Goal: Transaction & Acquisition: Subscribe to service/newsletter

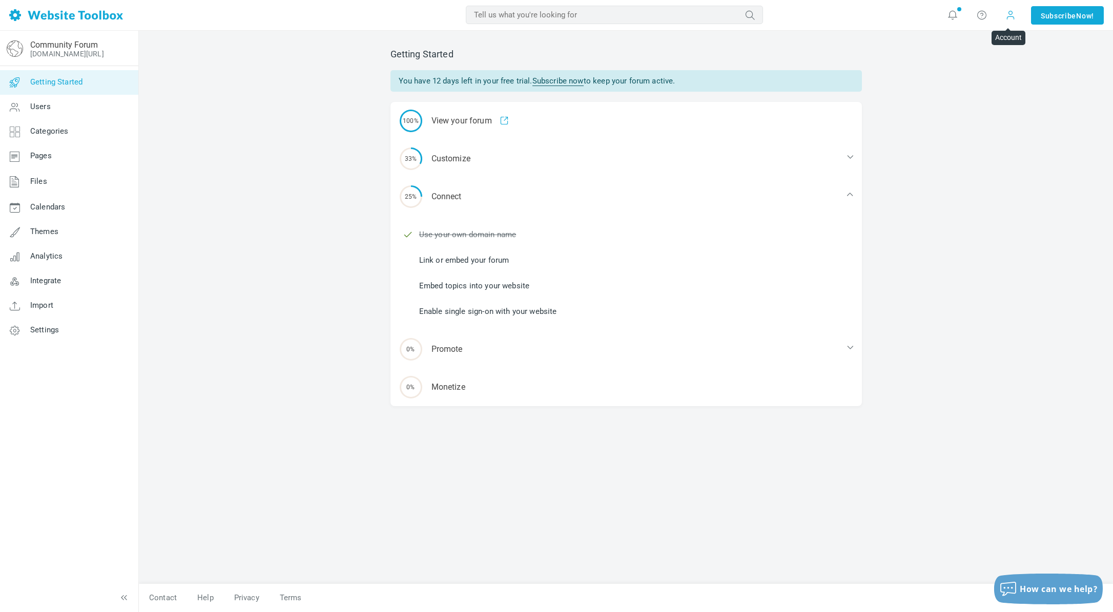
click at [1008, 17] on span at bounding box center [1010, 15] width 10 height 10
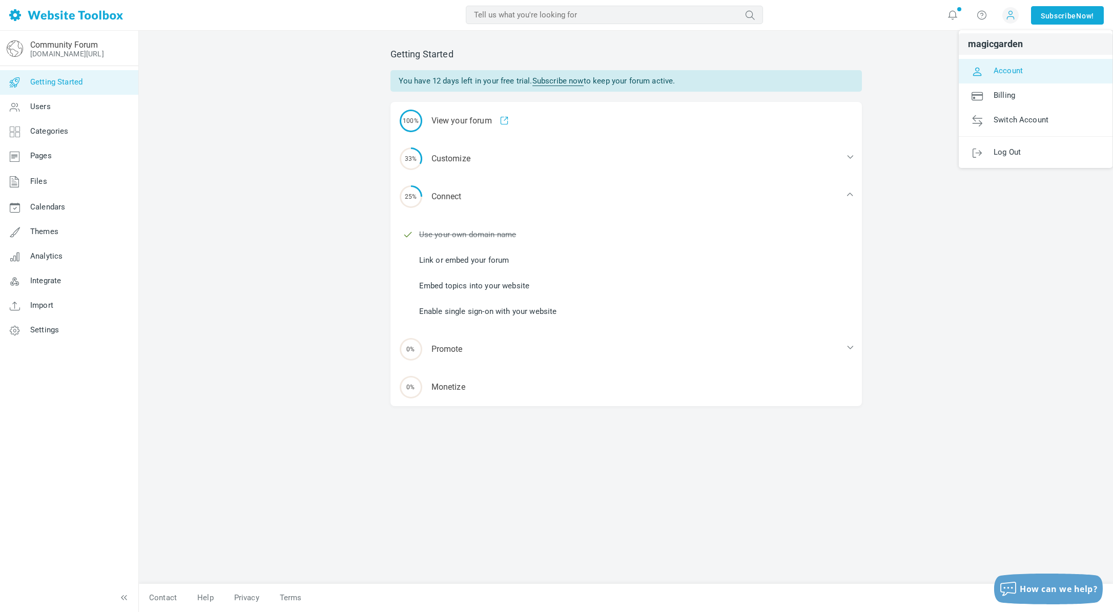
click at [1005, 70] on span "Account" at bounding box center [1007, 70] width 29 height 9
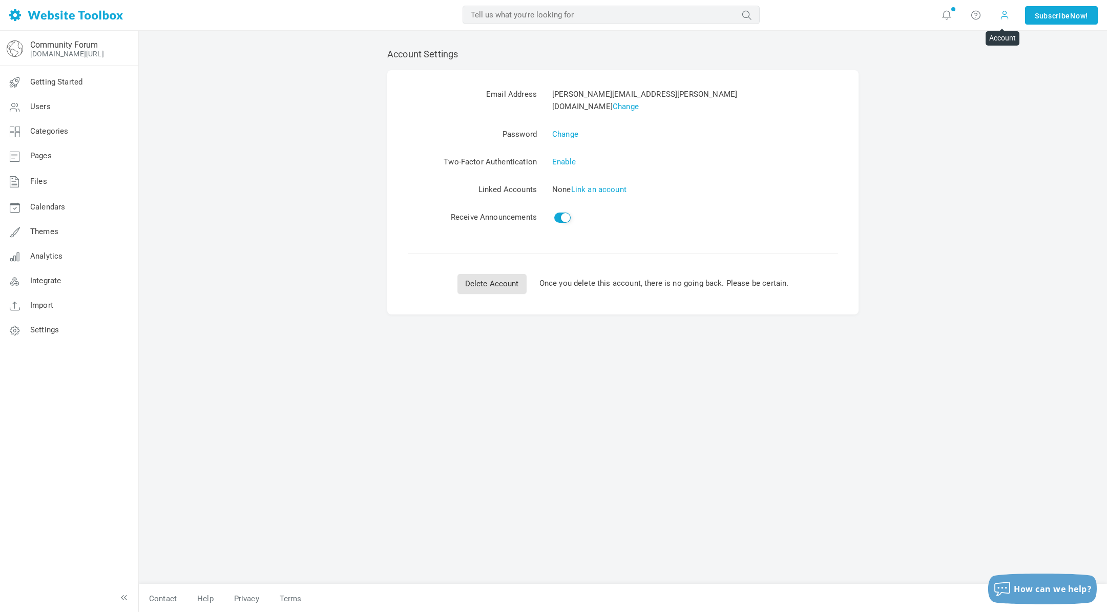
click at [1002, 16] on span at bounding box center [1005, 14] width 10 height 11
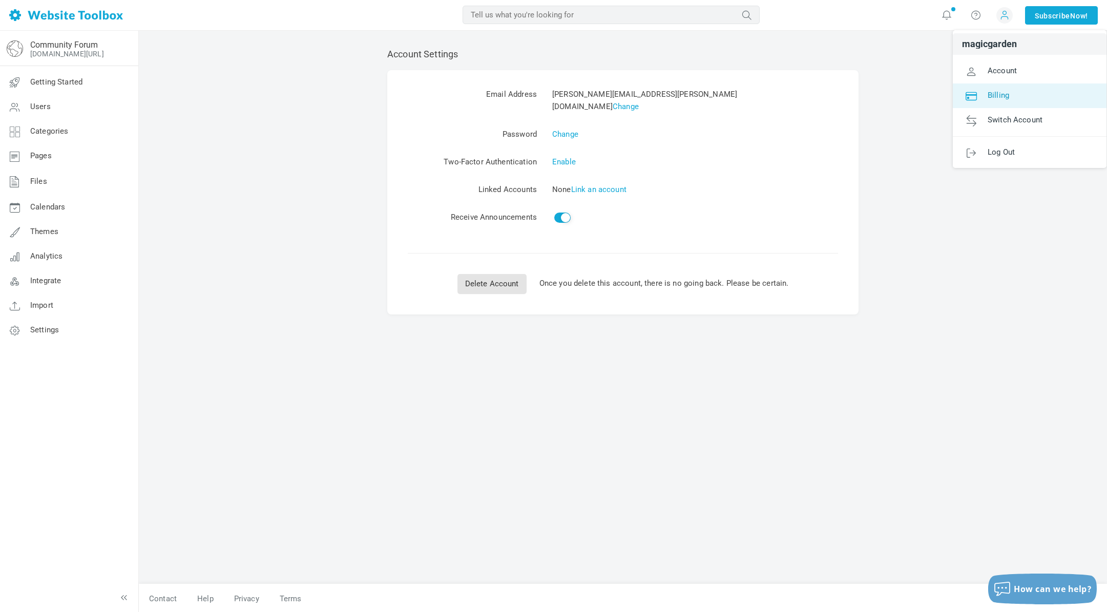
click at [1000, 95] on span "Billing" at bounding box center [999, 94] width 22 height 9
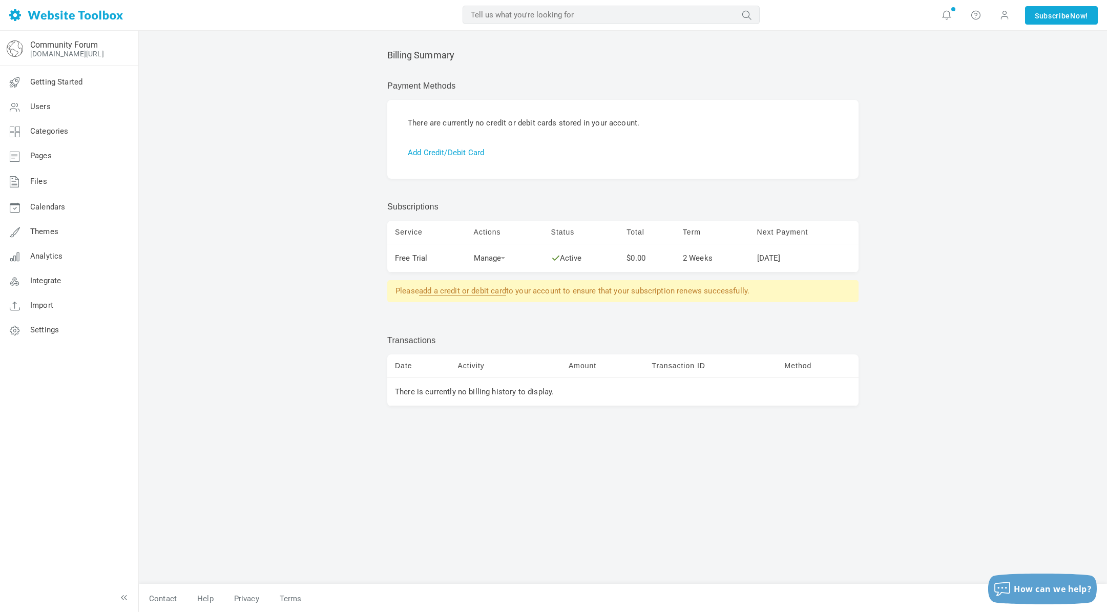
click at [469, 290] on link "add a credit or debit card" at bounding box center [462, 291] width 87 height 10
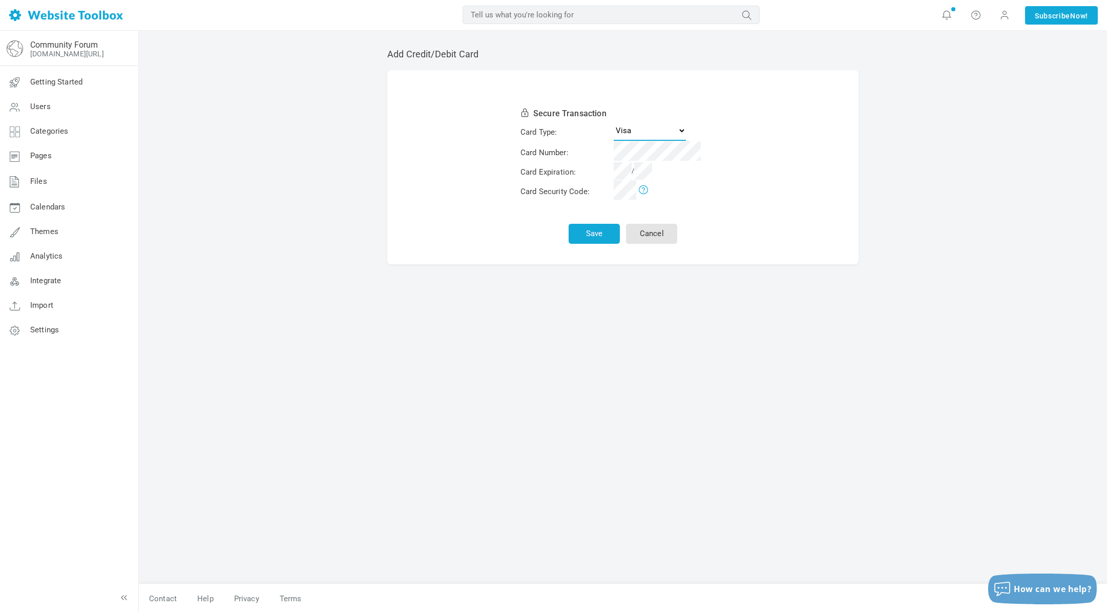
click at [681, 132] on select "Visa MasterCard American Express Discover" at bounding box center [650, 130] width 72 height 20
select select "MasterCard"
click at [614, 120] on select "Visa MasterCard American Express Discover" at bounding box center [650, 130] width 72 height 20
click at [586, 233] on button "Save" at bounding box center [594, 234] width 51 height 20
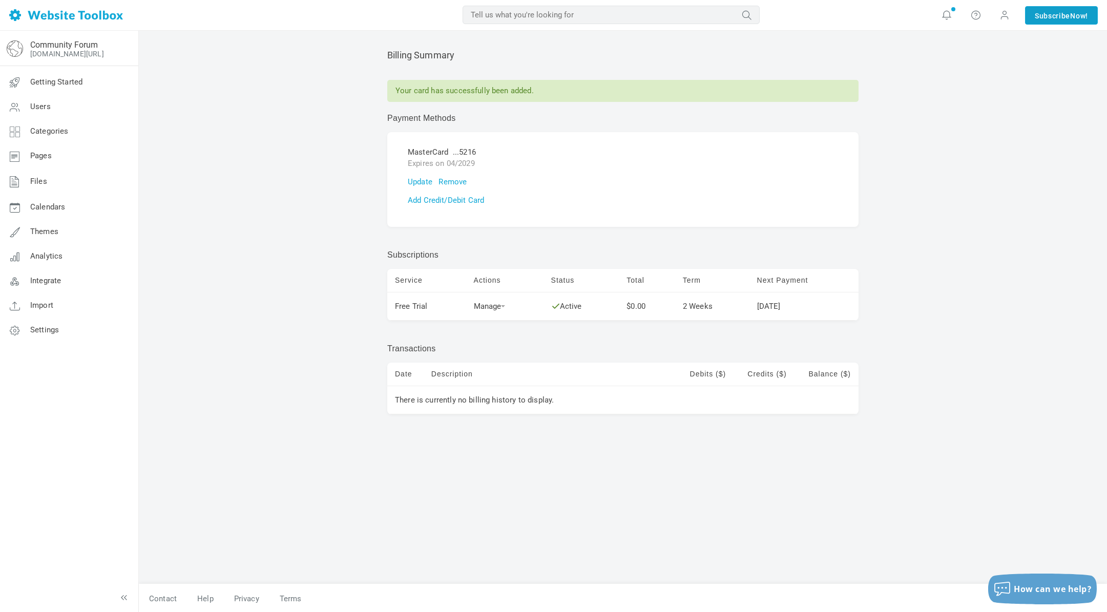
click at [1059, 16] on link "Subscribe Now!" at bounding box center [1061, 15] width 73 height 18
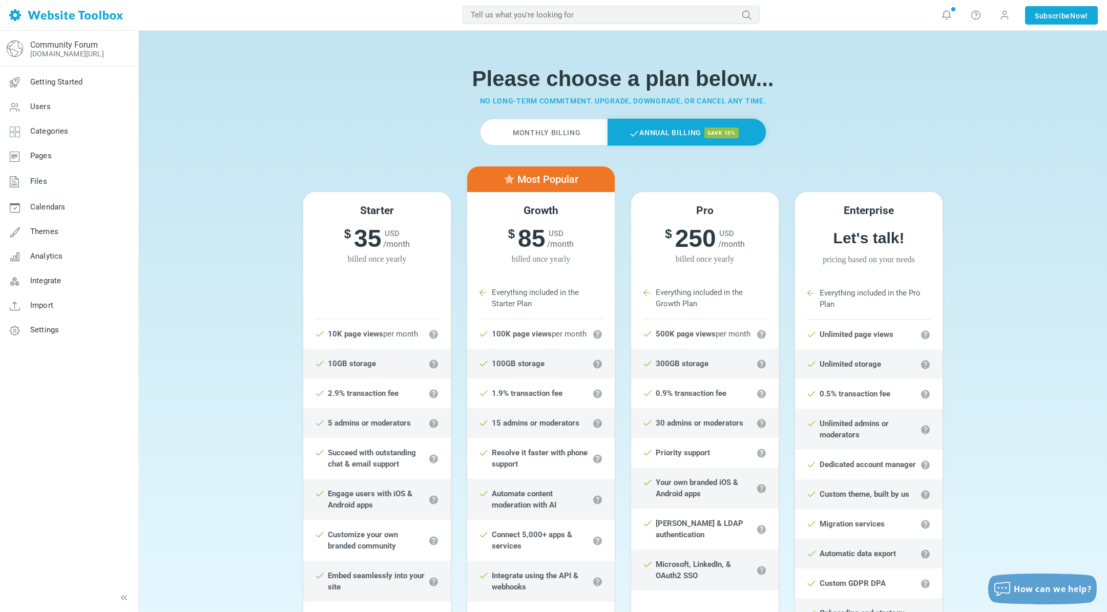
click at [561, 128] on label "Monthly Billing" at bounding box center [543, 132] width 127 height 27
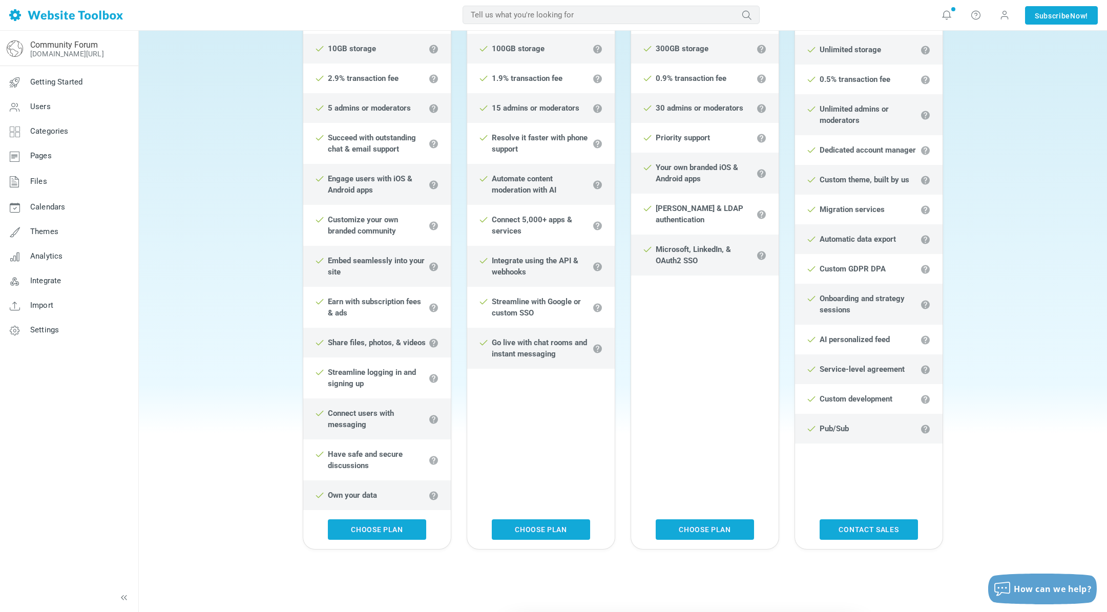
scroll to position [359, 0]
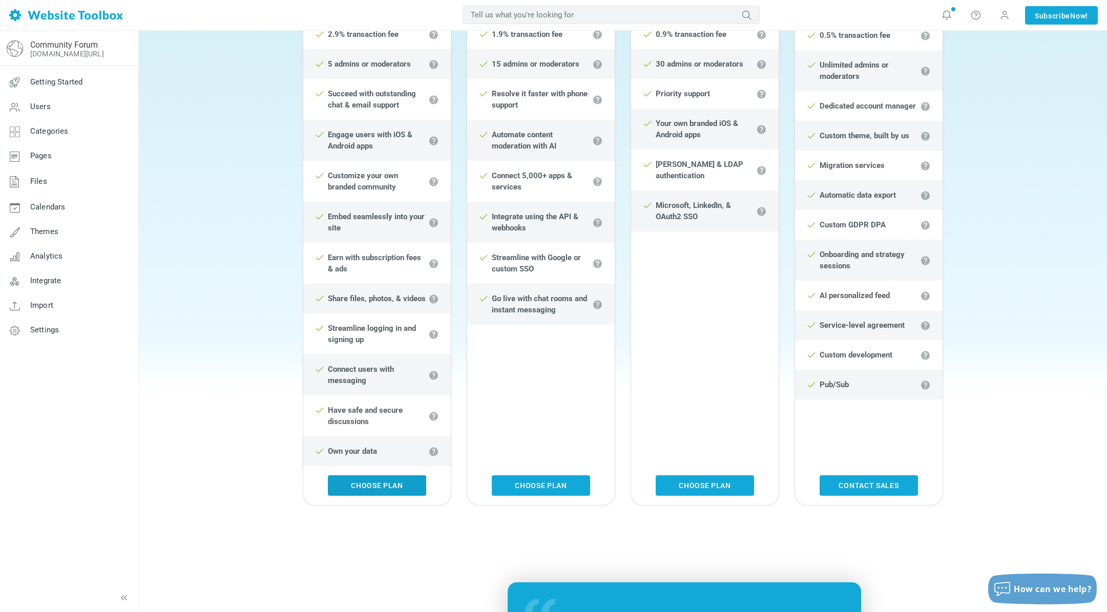
click at [373, 483] on link "Choose Plan" at bounding box center [377, 485] width 98 height 20
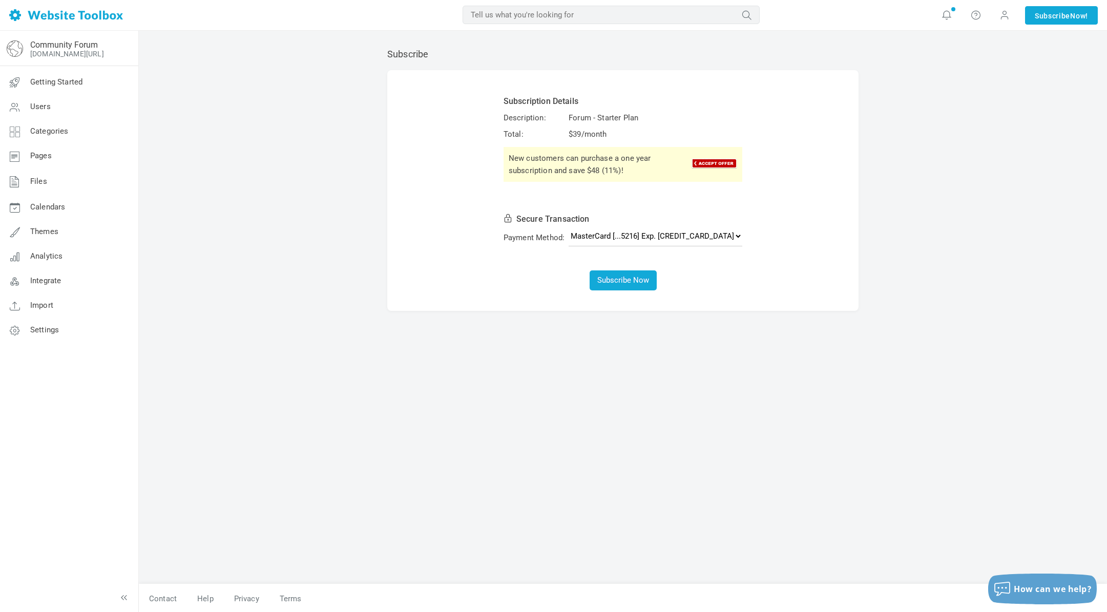
click at [691, 160] on img at bounding box center [714, 163] width 46 height 11
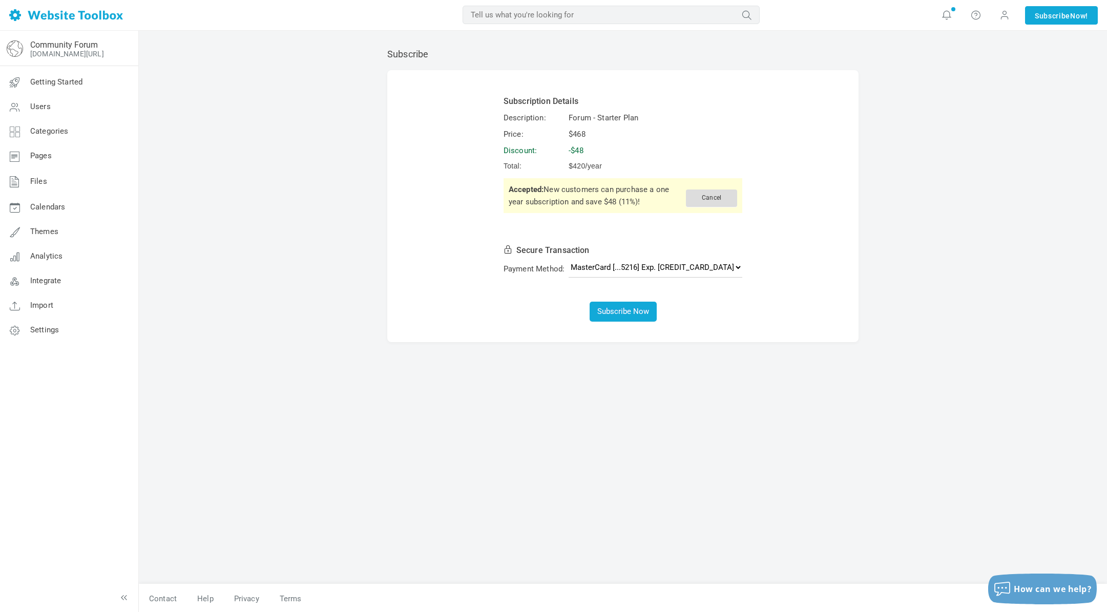
click at [686, 198] on span "Cancel" at bounding box center [711, 198] width 51 height 17
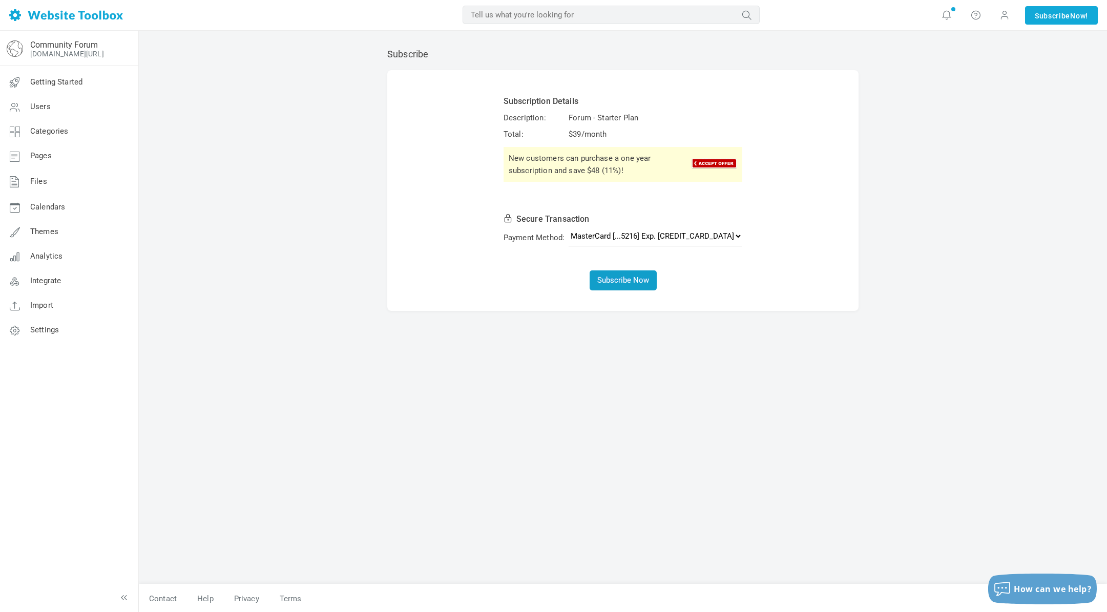
click at [622, 280] on button "Subscribe Now" at bounding box center [623, 281] width 67 height 20
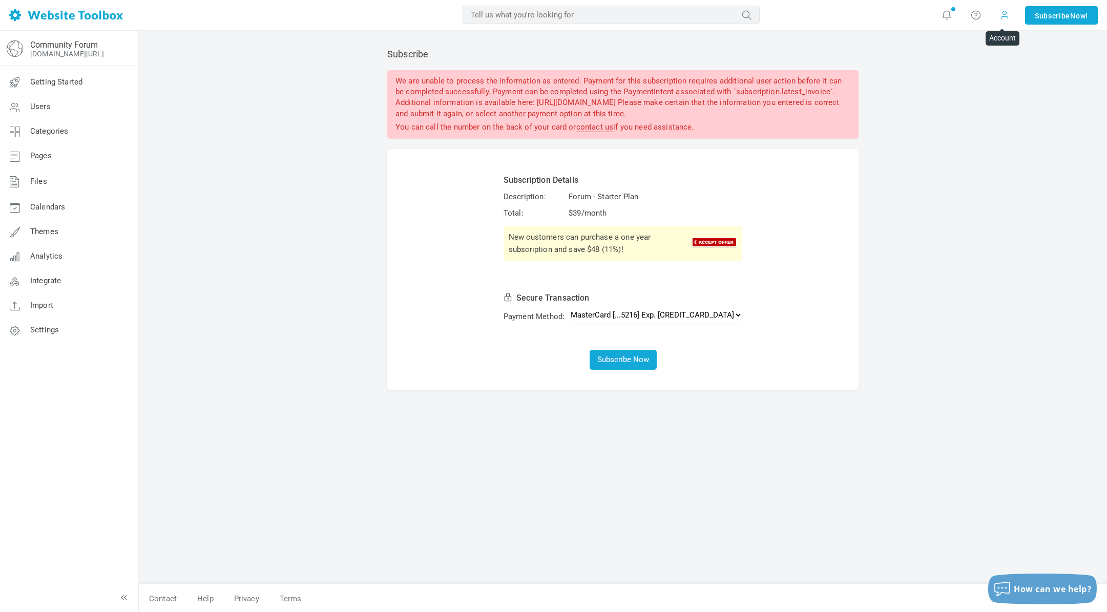
click at [1002, 17] on span at bounding box center [1005, 14] width 10 height 11
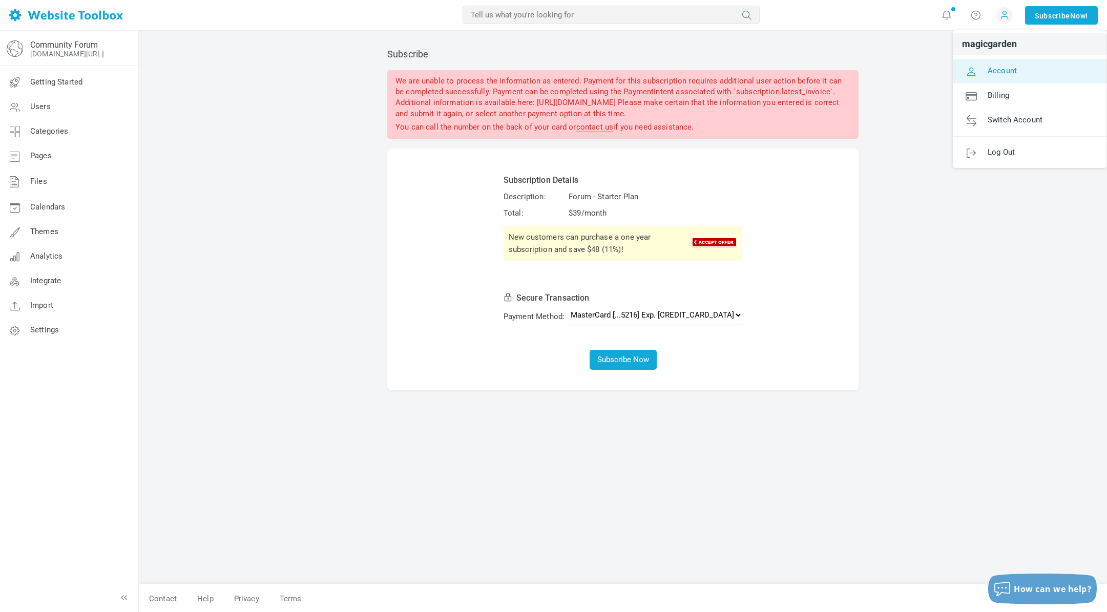
click at [1001, 69] on span "Account" at bounding box center [1002, 70] width 29 height 9
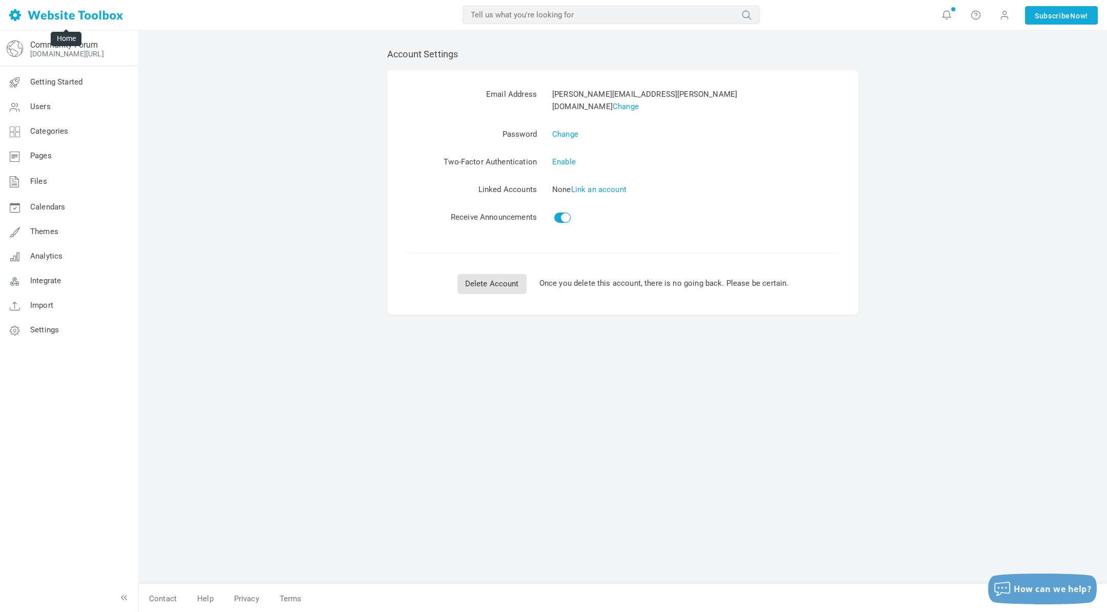
click at [57, 15] on img at bounding box center [66, 15] width 114 height 12
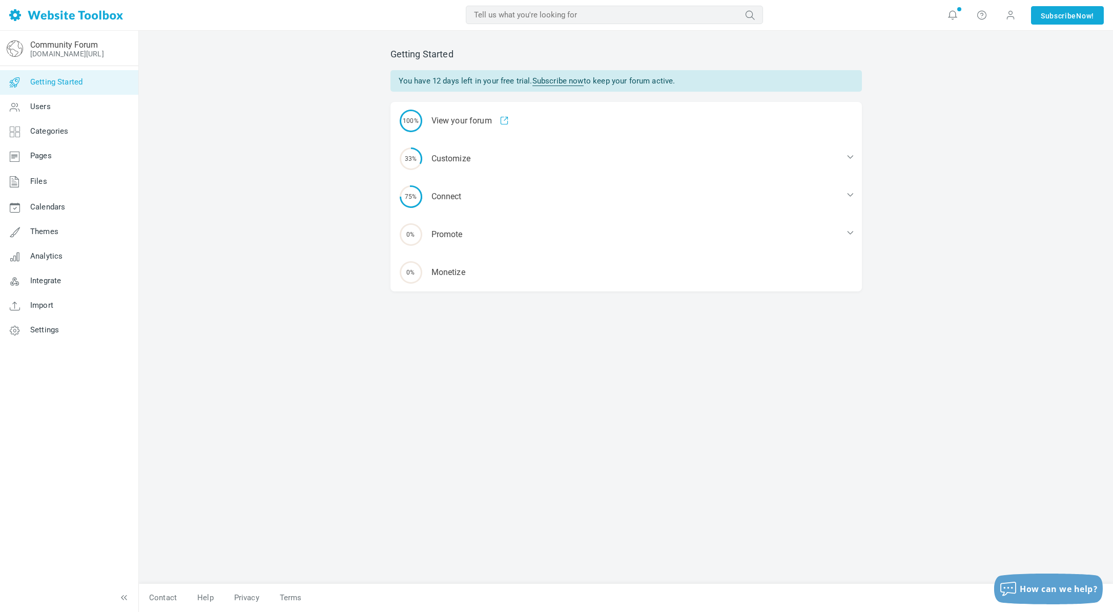
click at [555, 81] on link "Subscribe now" at bounding box center [557, 81] width 51 height 10
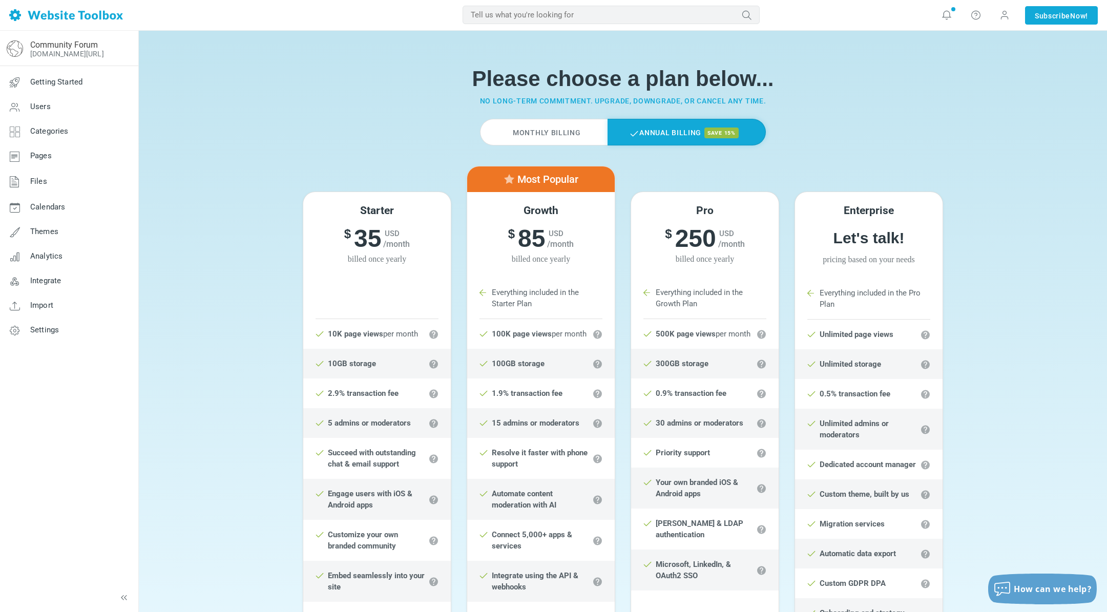
click at [551, 129] on label "Monthly Billing" at bounding box center [543, 132] width 127 height 27
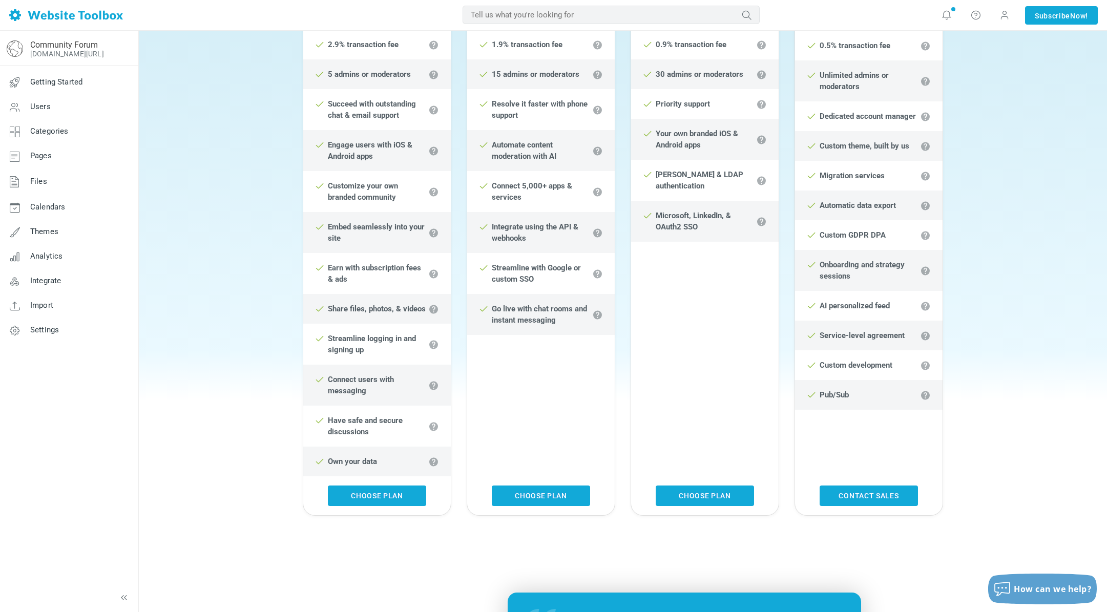
scroll to position [410, 0]
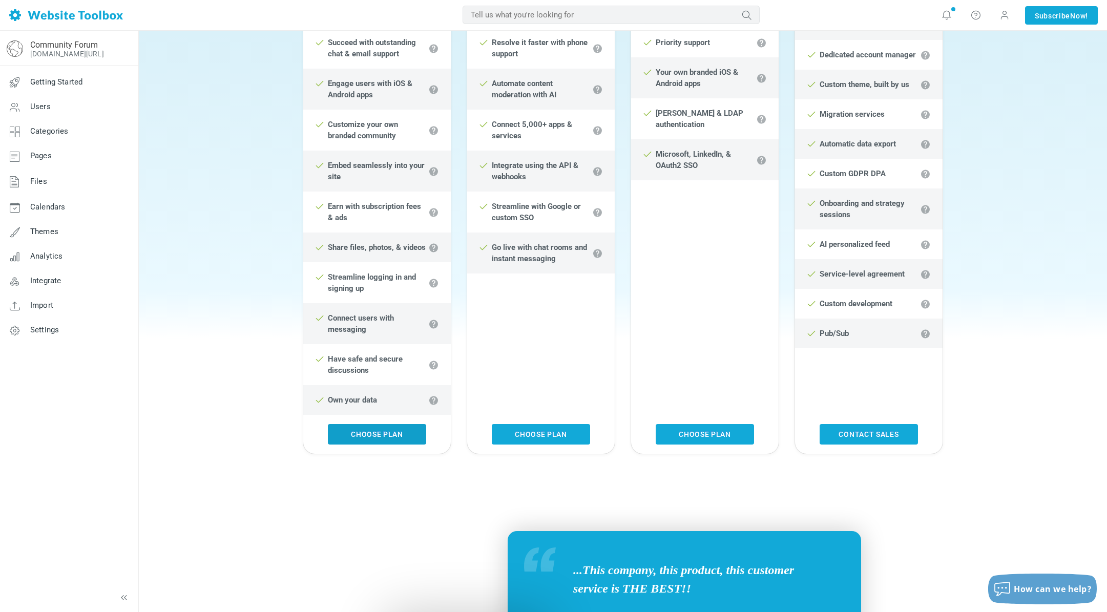
click at [378, 432] on link "Choose Plan" at bounding box center [377, 434] width 98 height 20
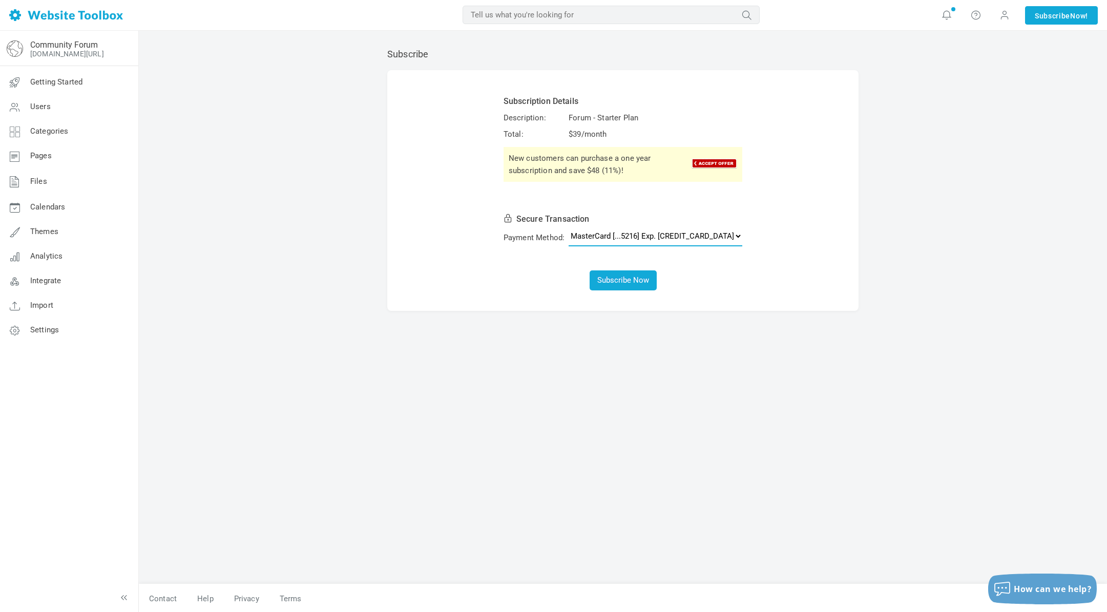
click at [712, 235] on select "MasterCard [...5216] Exp. [CREDIT_CARD_DATA] Add a new credit or debit card Pay…" at bounding box center [656, 236] width 174 height 20
click at [590, 226] on select "MasterCard [...5216] Exp. [CREDIT_CARD_DATA] Add a new credit or debit card Pay…" at bounding box center [656, 236] width 174 height 20
click at [622, 279] on button "Subscribe Now" at bounding box center [623, 281] width 67 height 20
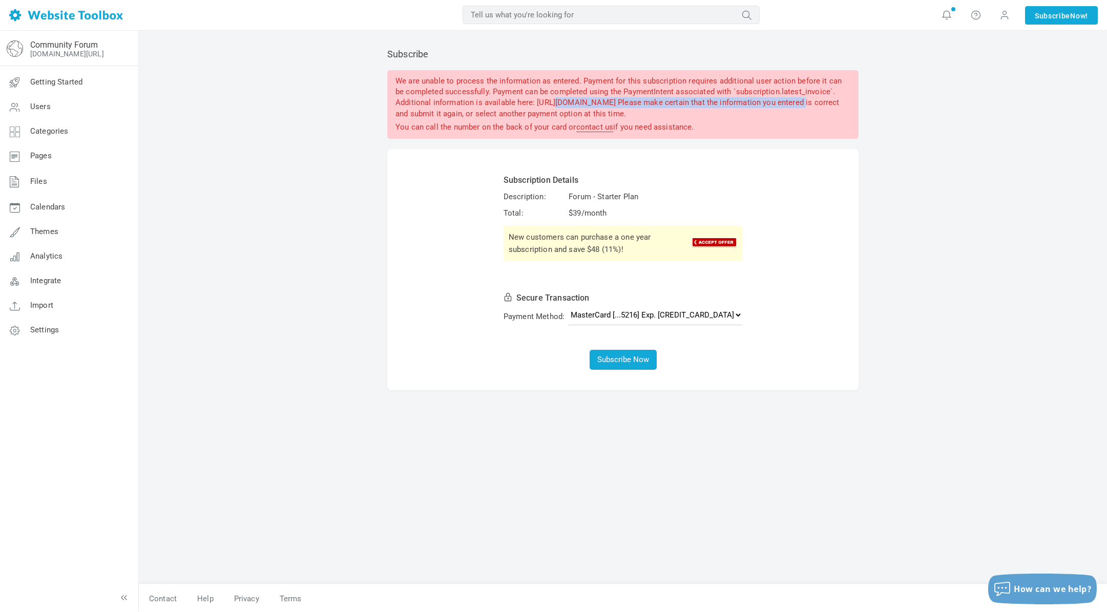
drag, startPoint x: 535, startPoint y: 101, endPoint x: 786, endPoint y: 102, distance: 251.0
click at [786, 102] on div "We are unable to process the information as entered. Payment for this subscript…" at bounding box center [622, 104] width 471 height 69
click at [712, 315] on select "MasterCard [...5216] Exp. [CREDIT_CARD_DATA] Add a new credit or debit card Pay…" at bounding box center [656, 315] width 174 height 20
click at [862, 366] on div "Subscribe We are unable to process the information as entered. Payment for this…" at bounding box center [623, 311] width 487 height 546
click at [1001, 13] on span at bounding box center [1005, 14] width 10 height 11
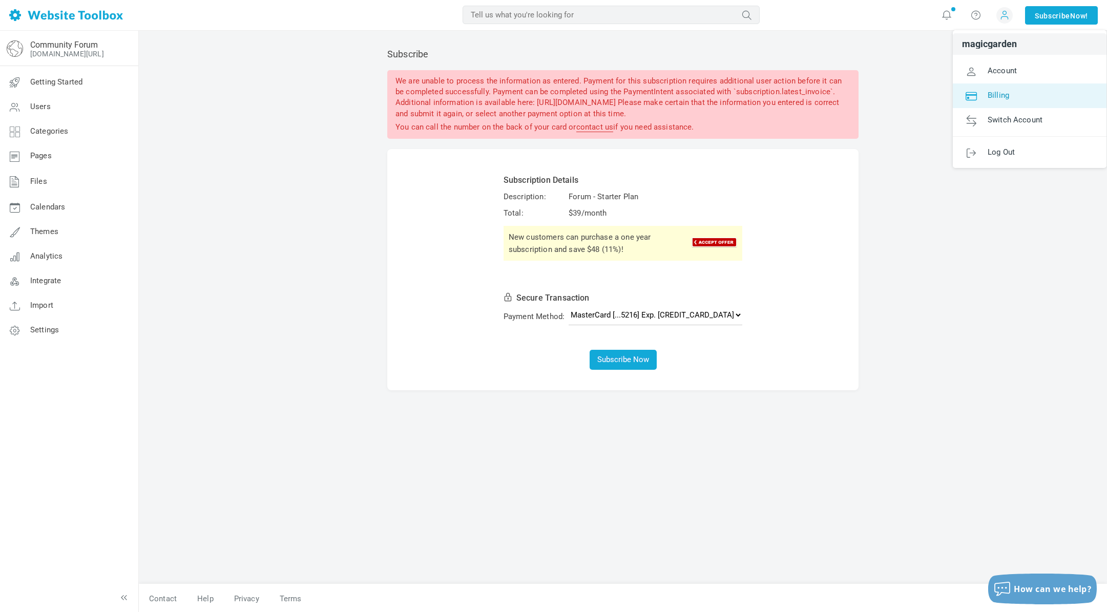
click at [1000, 93] on span "Billing" at bounding box center [999, 94] width 22 height 9
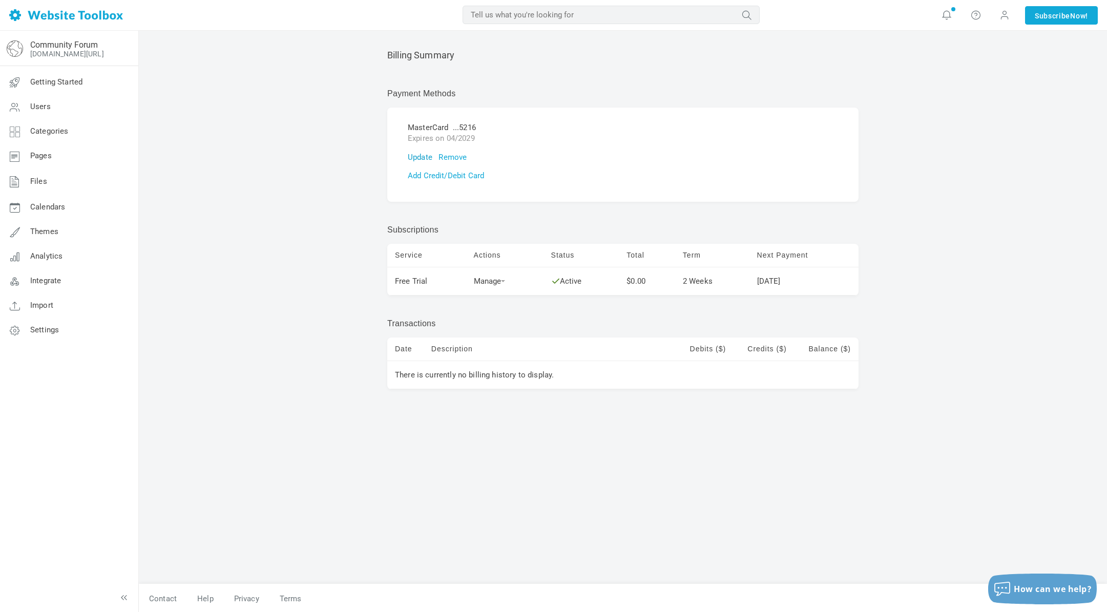
click at [423, 158] on link "Update" at bounding box center [420, 157] width 25 height 9
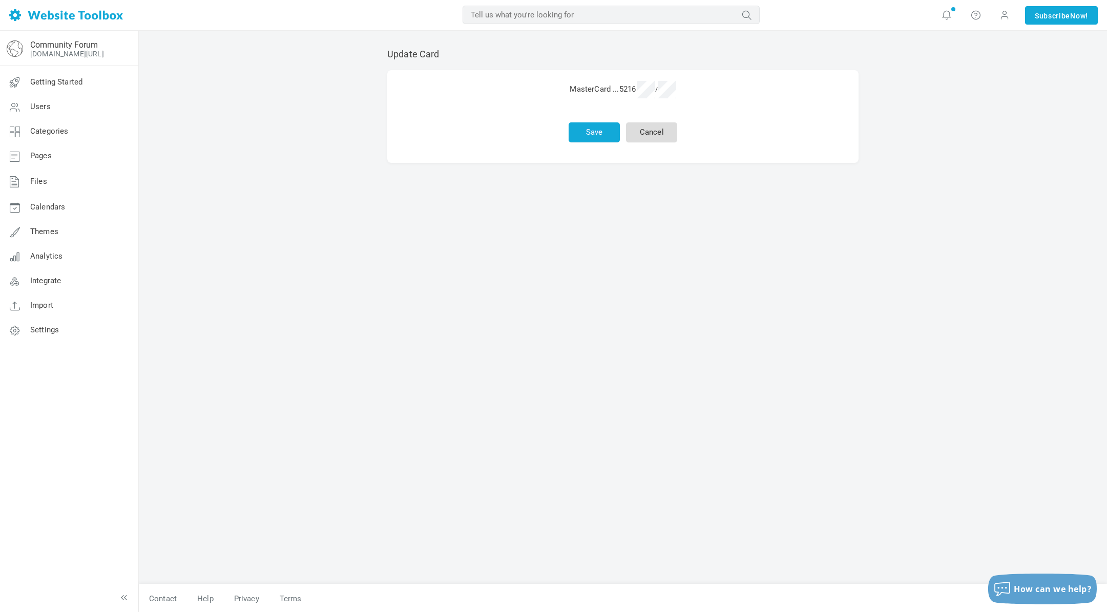
click at [661, 130] on link "Cancel" at bounding box center [651, 132] width 51 height 20
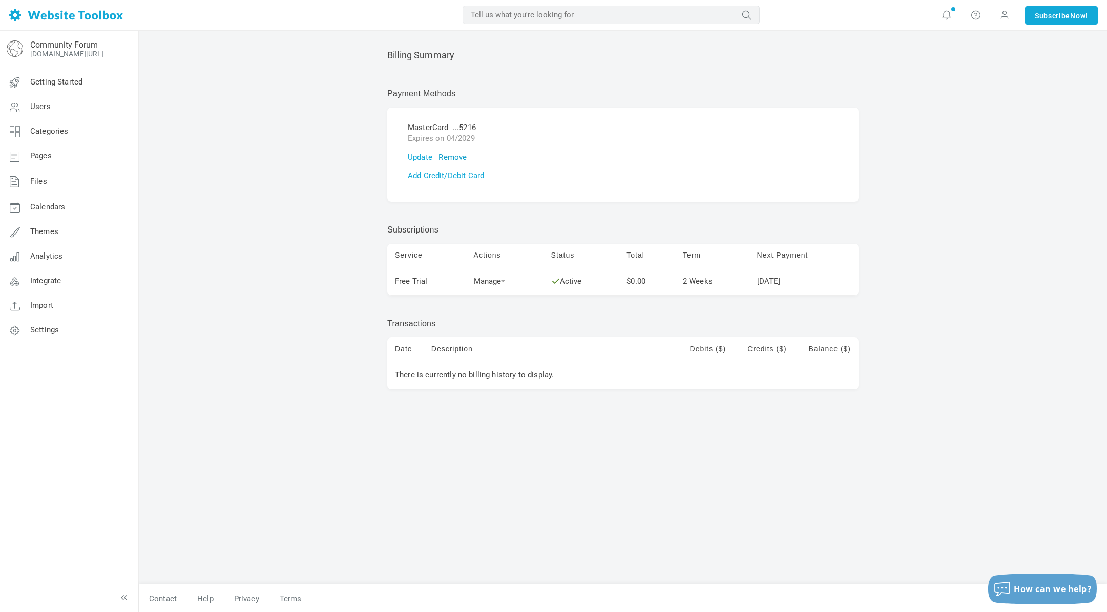
click at [452, 158] on link "Remove" at bounding box center [453, 157] width 28 height 9
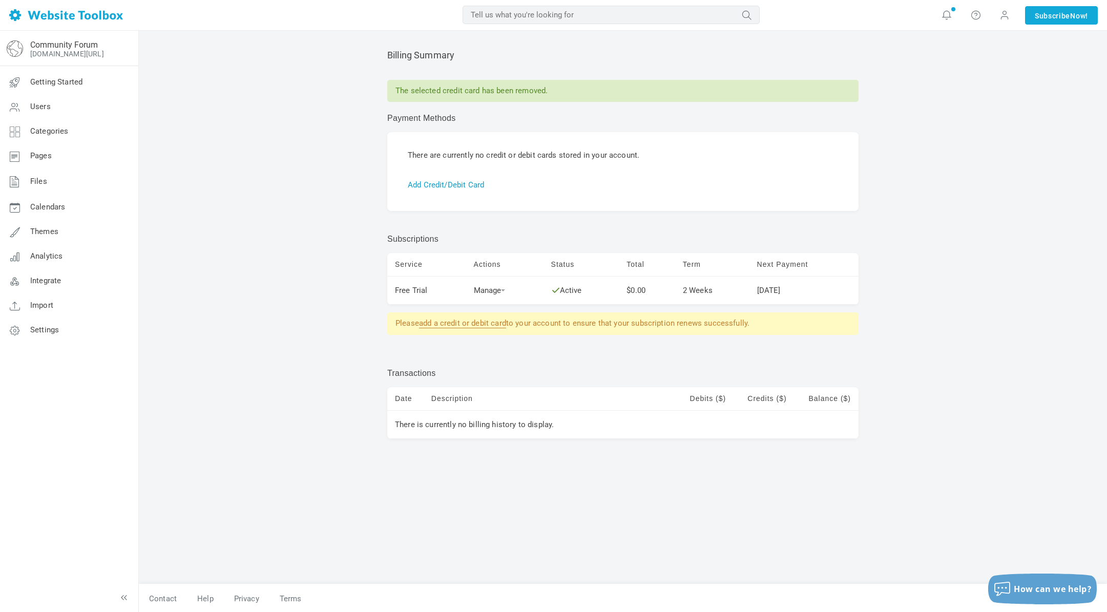
click at [443, 188] on link "Add Credit/Debit Card" at bounding box center [446, 184] width 76 height 9
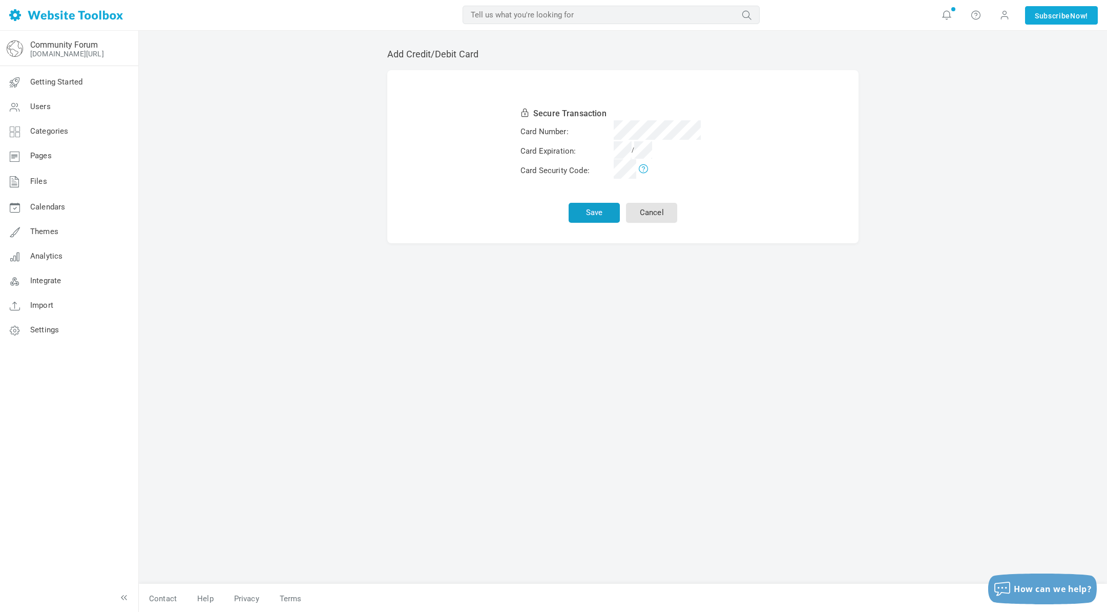
click at [590, 214] on button "Save" at bounding box center [594, 213] width 51 height 20
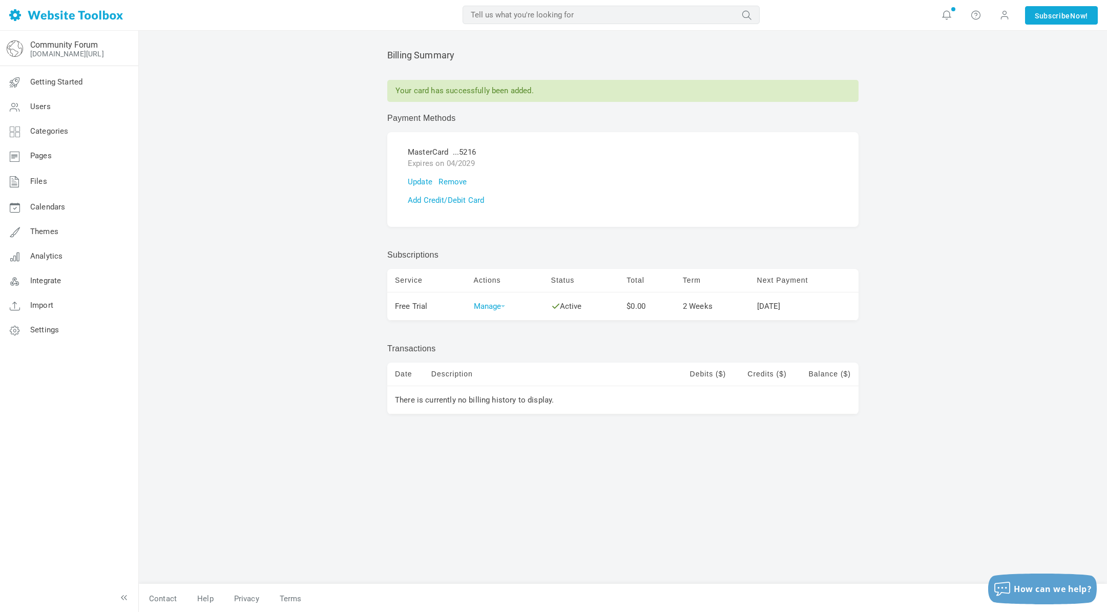
click at [504, 305] on span at bounding box center [503, 306] width 4 height 2
click at [496, 321] on link "Subscribe" at bounding box center [502, 324] width 60 height 22
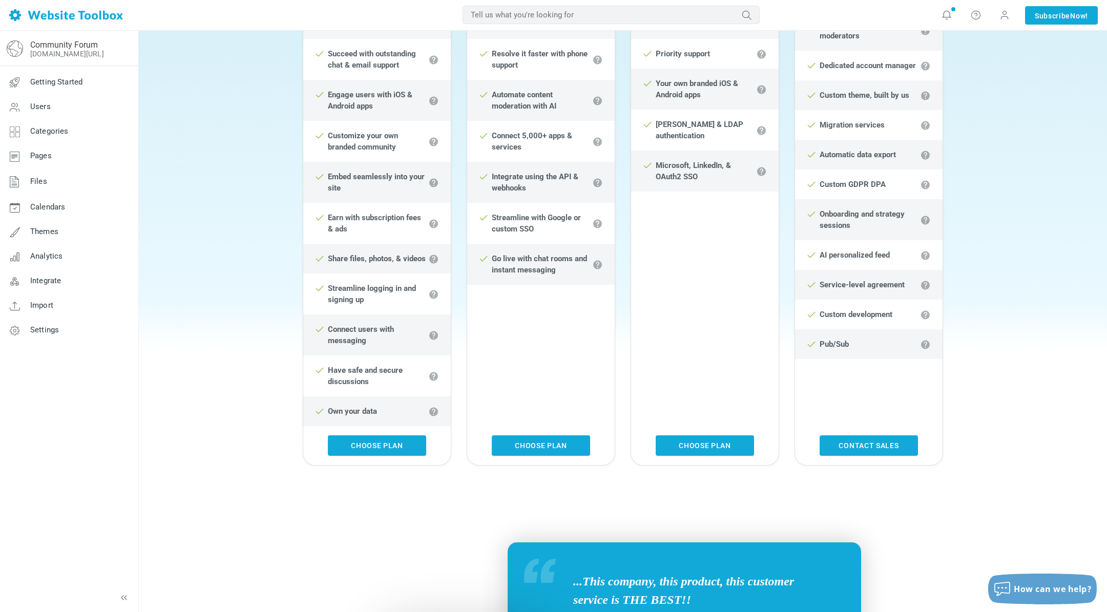
scroll to position [410, 0]
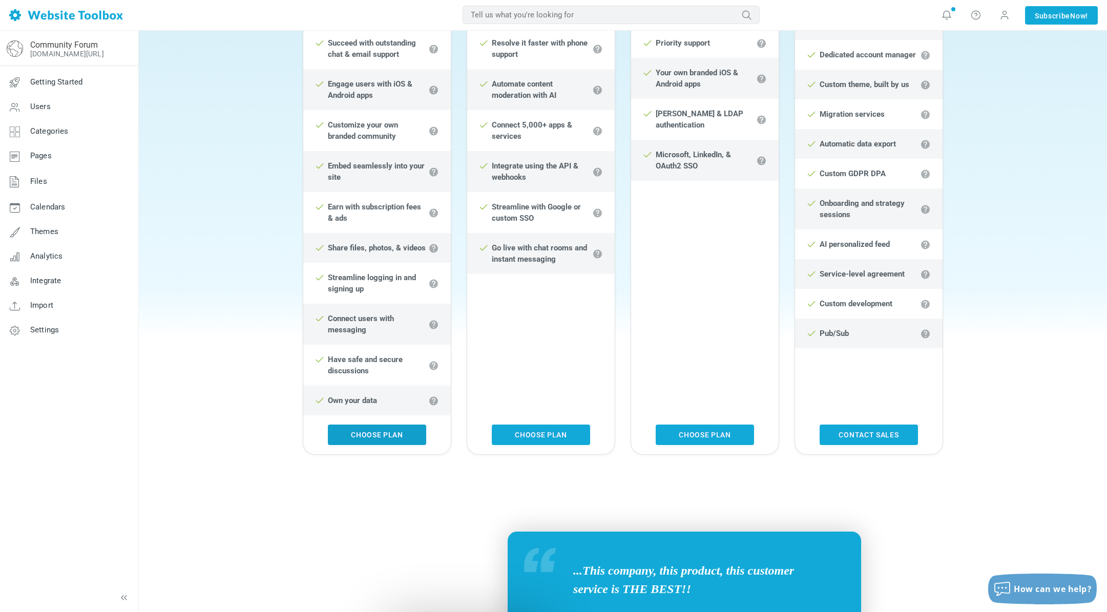
click at [377, 433] on link "Choose Plan" at bounding box center [377, 435] width 98 height 20
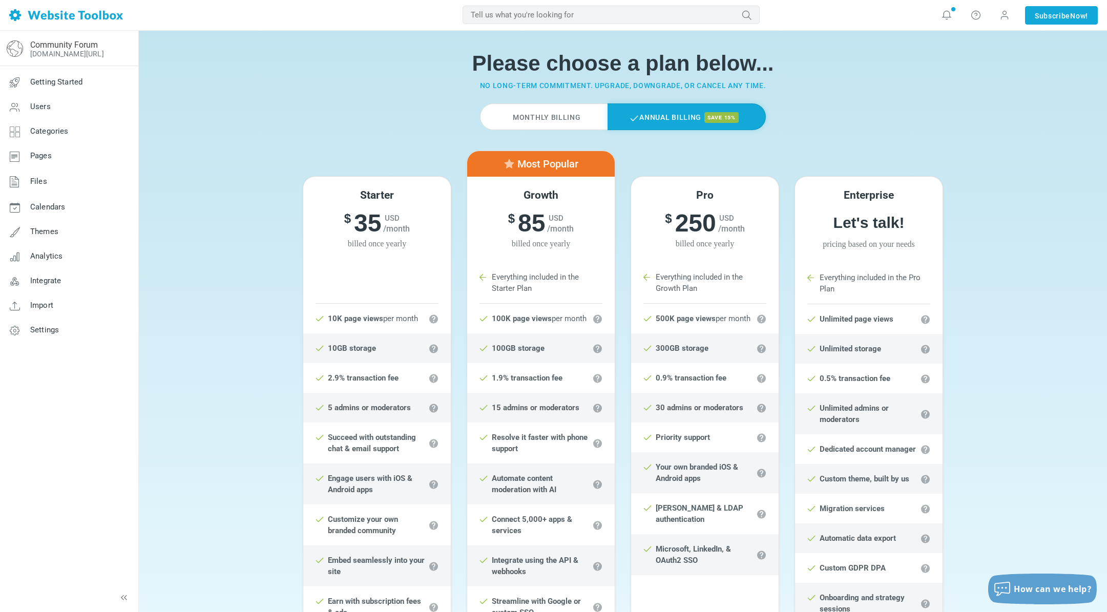
scroll to position [0, 0]
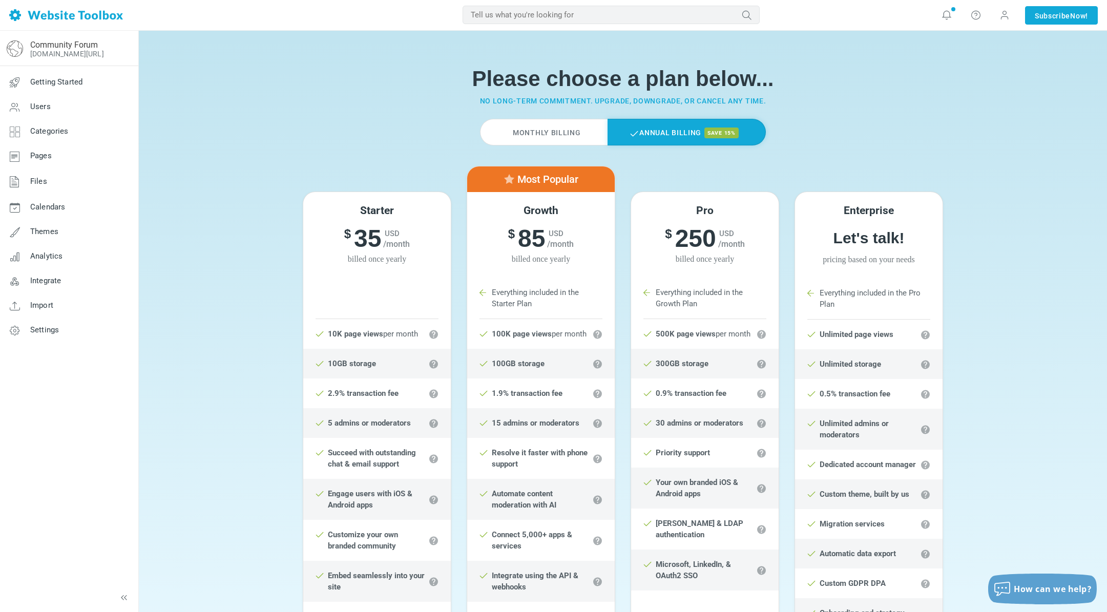
click at [529, 132] on label "Monthly Billing" at bounding box center [543, 132] width 127 height 27
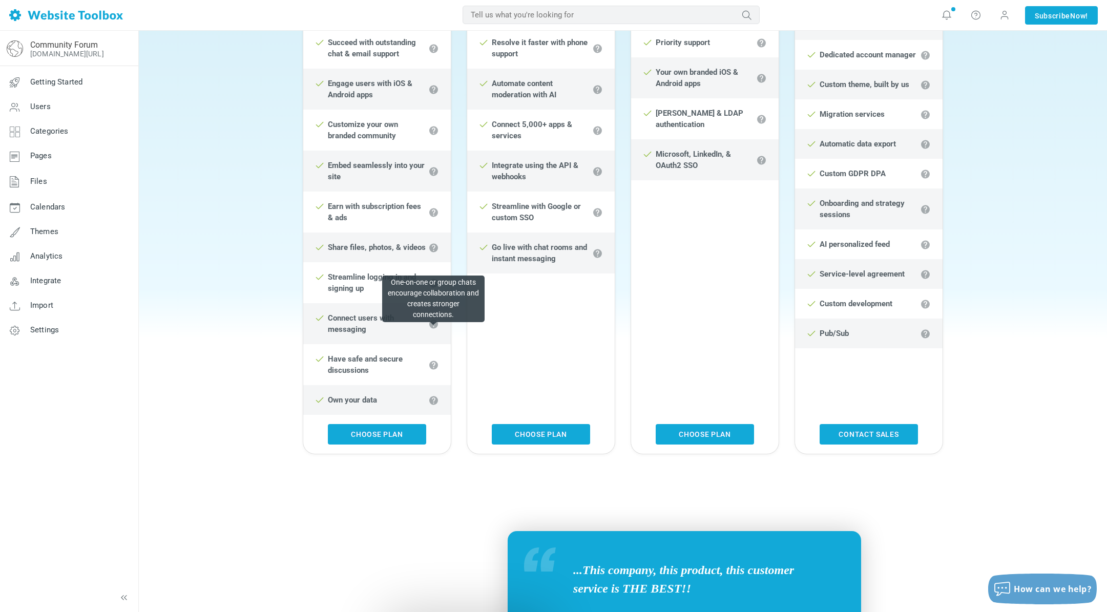
scroll to position [461, 0]
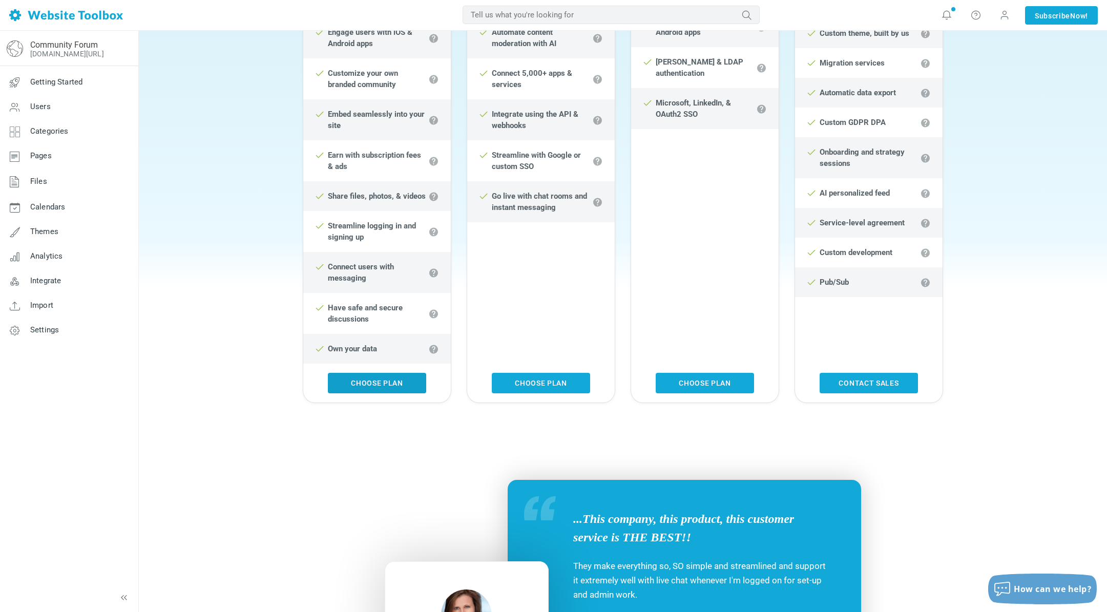
click at [376, 384] on link "Choose Plan" at bounding box center [377, 383] width 98 height 20
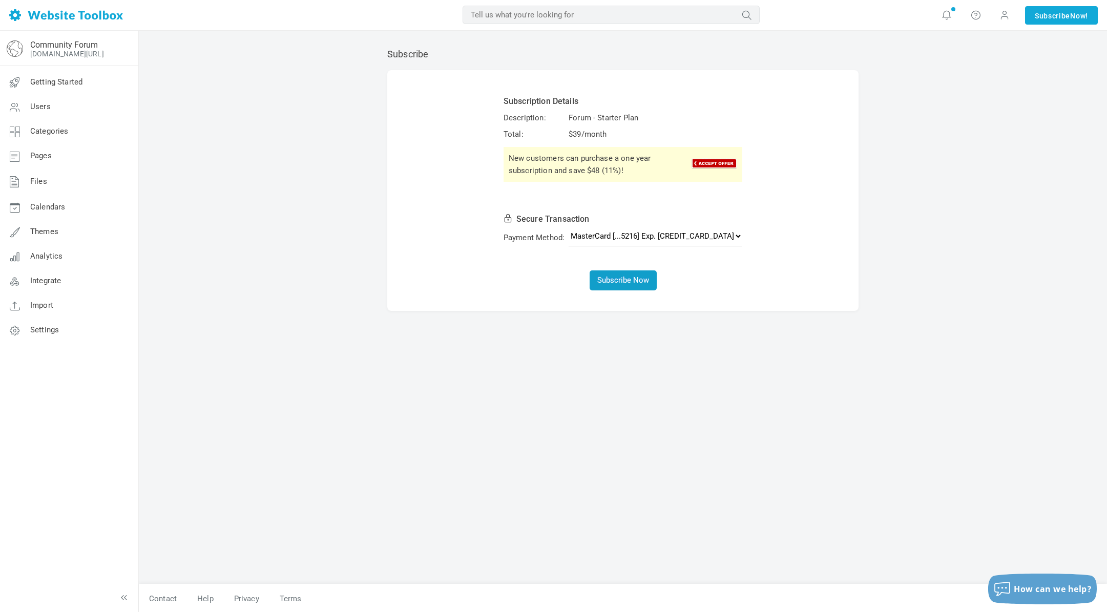
click at [616, 279] on button "Subscribe Now" at bounding box center [623, 281] width 67 height 20
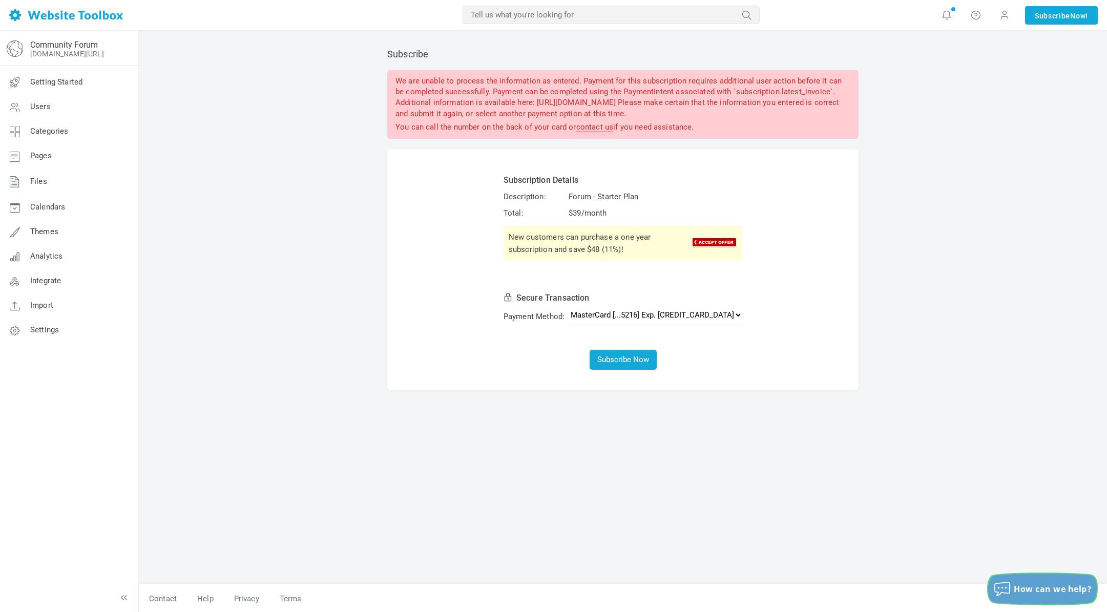
click at [1049, 586] on span "How can we help?" at bounding box center [1053, 589] width 78 height 11
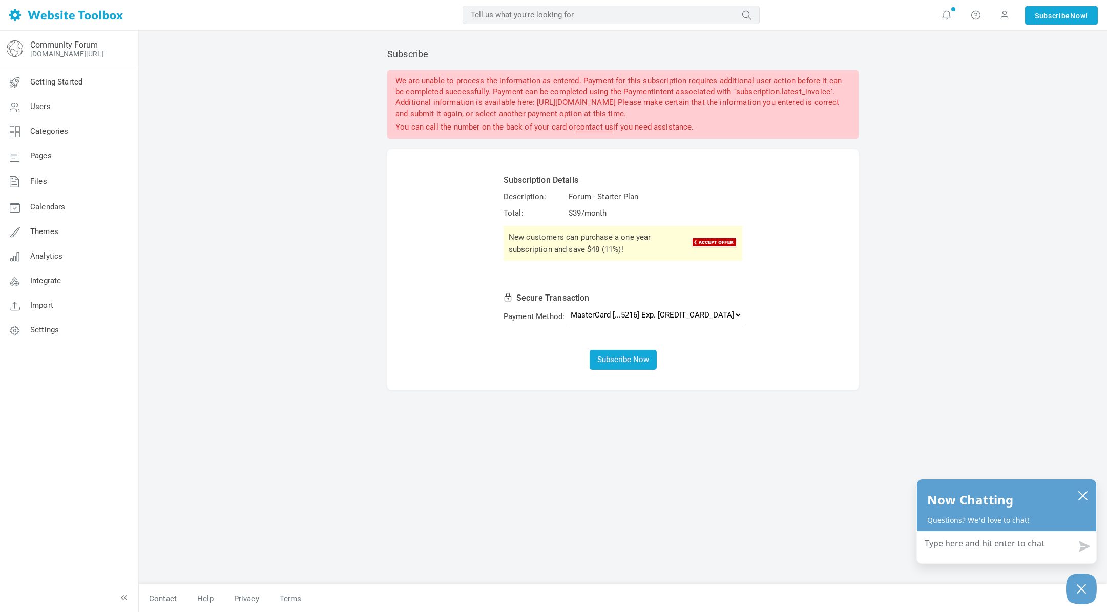
click at [978, 543] on textarea "How can we help?" at bounding box center [1006, 545] width 179 height 27
type textarea "c"
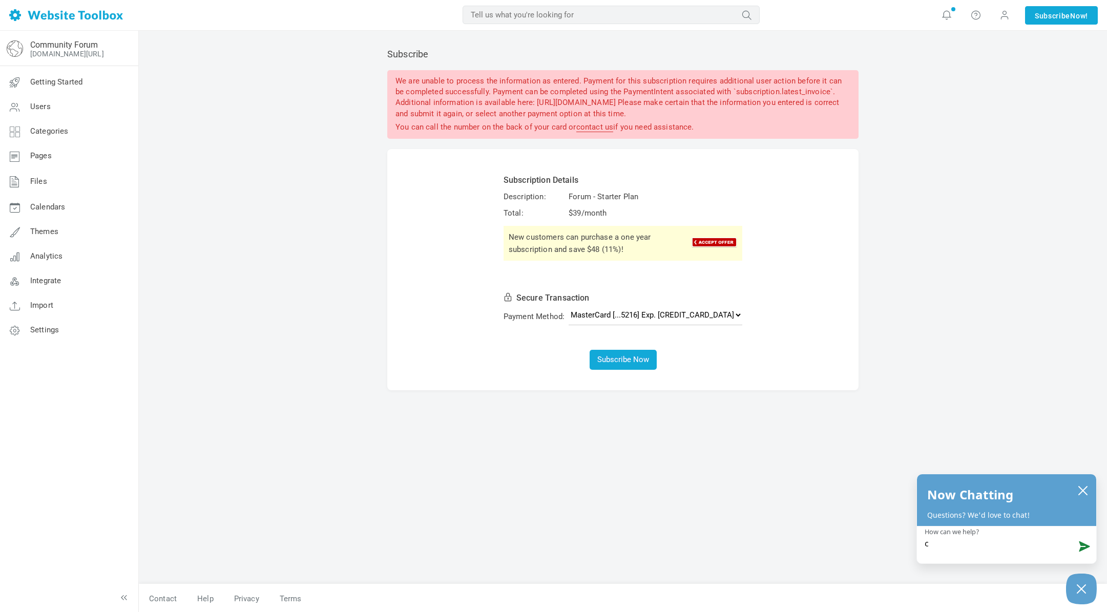
type textarea "ca"
type textarea "can"
type textarea "can'"
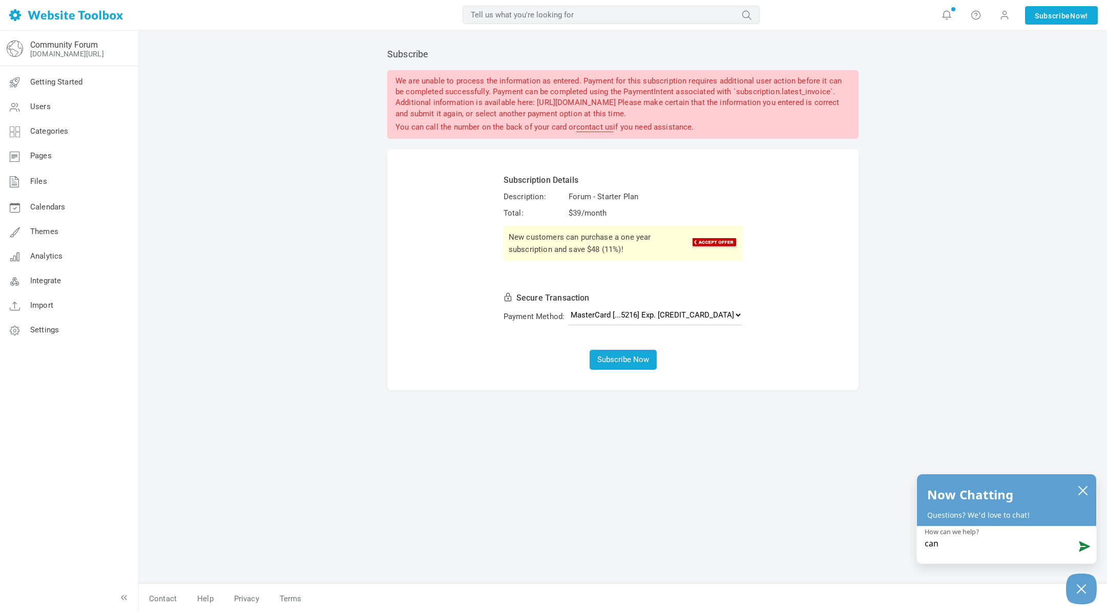
type textarea "can'"
type textarea "can't"
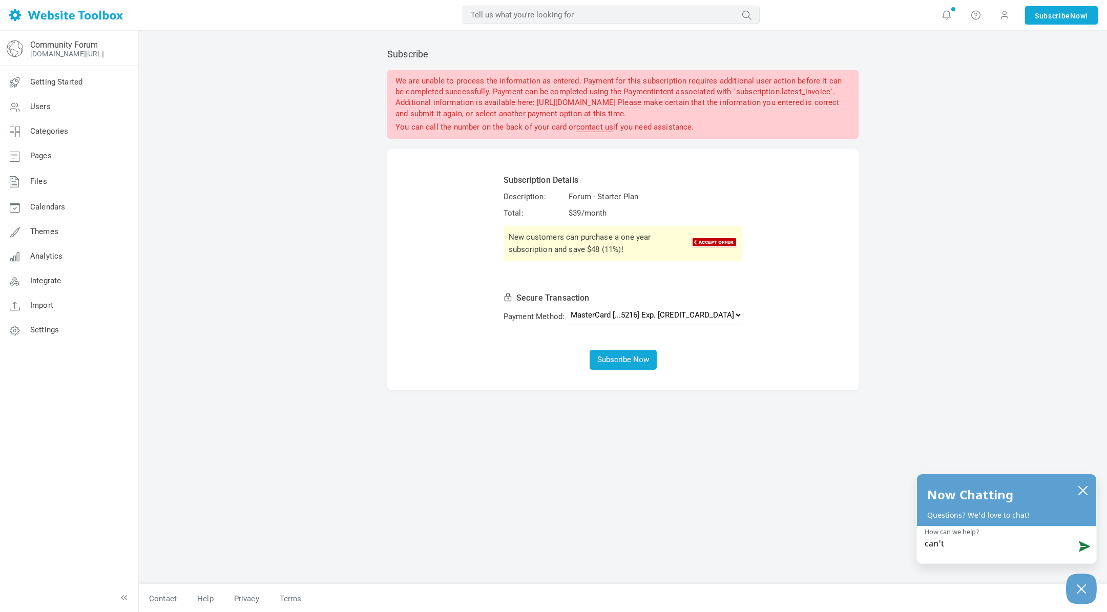
type textarea "can't p"
type textarea "can't pr"
type textarea "can't pro"
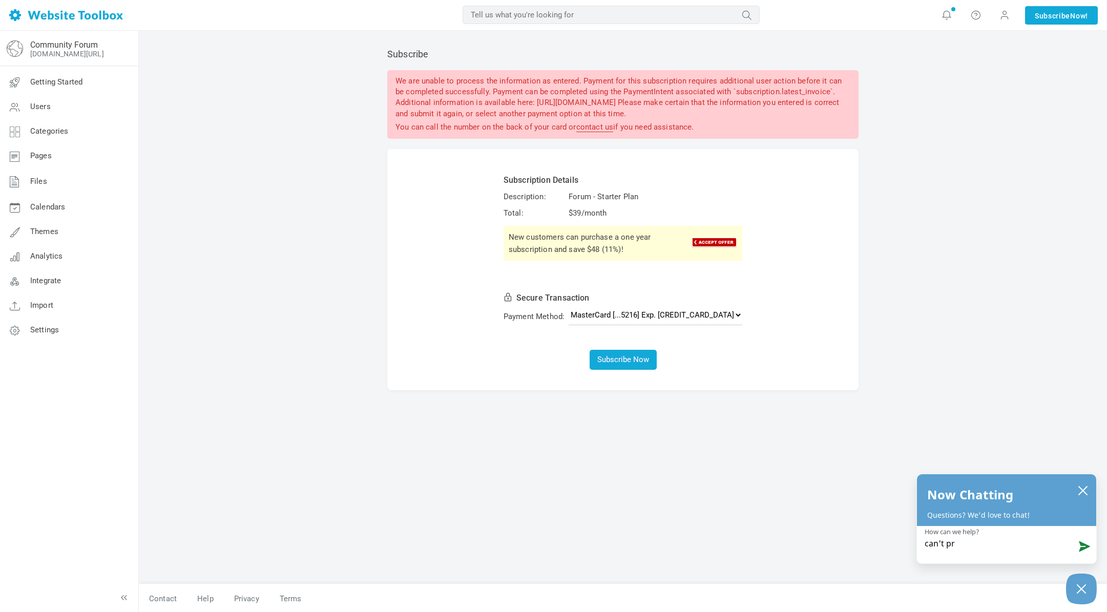
type textarea "can't pro"
type textarea "can't proc"
type textarea "can't proce"
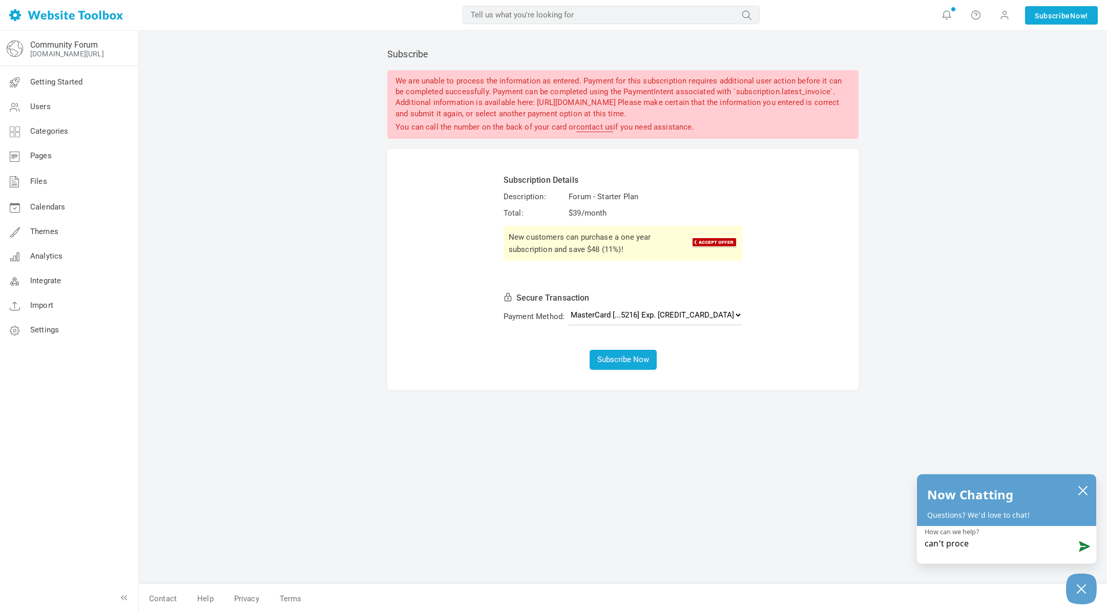
type textarea "can't proces"
type textarea "can't process"
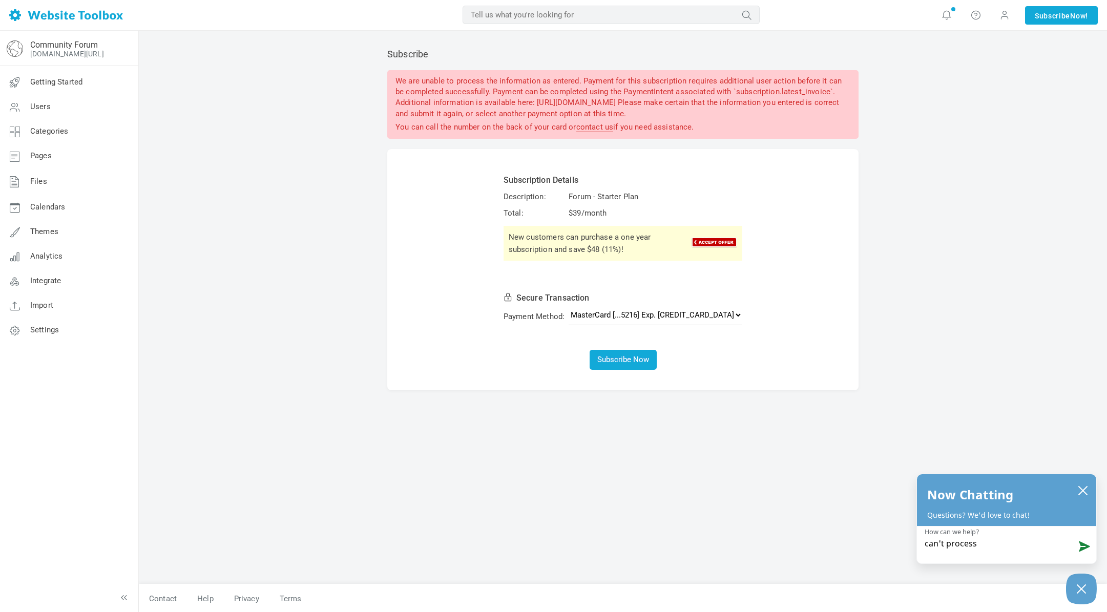
type textarea "can't process"
type textarea "can't process p"
type textarea "can't process pa"
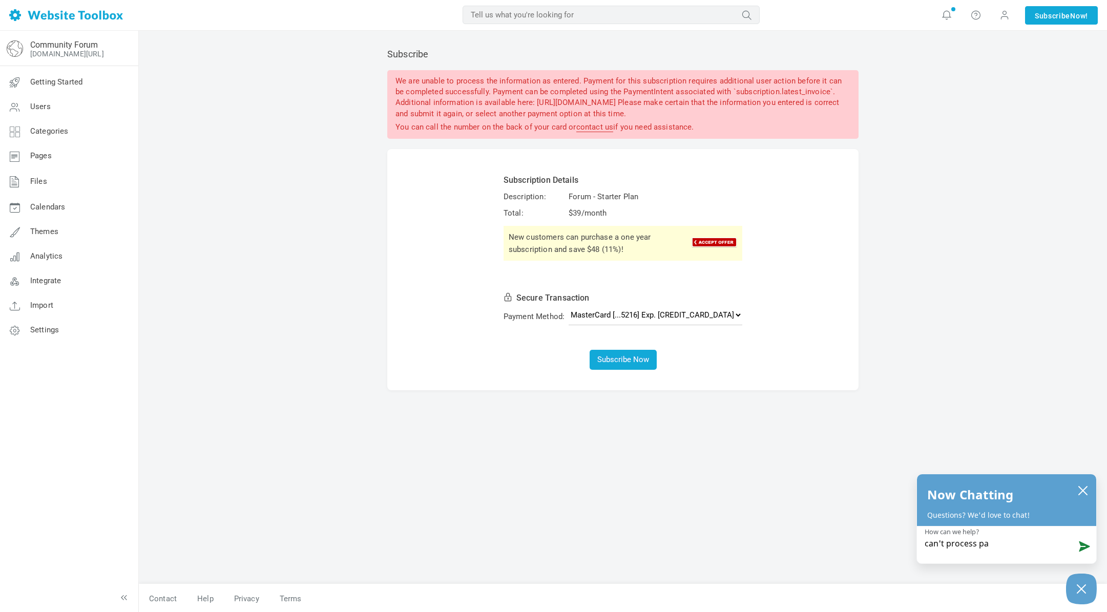
type textarea "can't process pay"
type textarea "can't process paym"
type textarea "can't process payme"
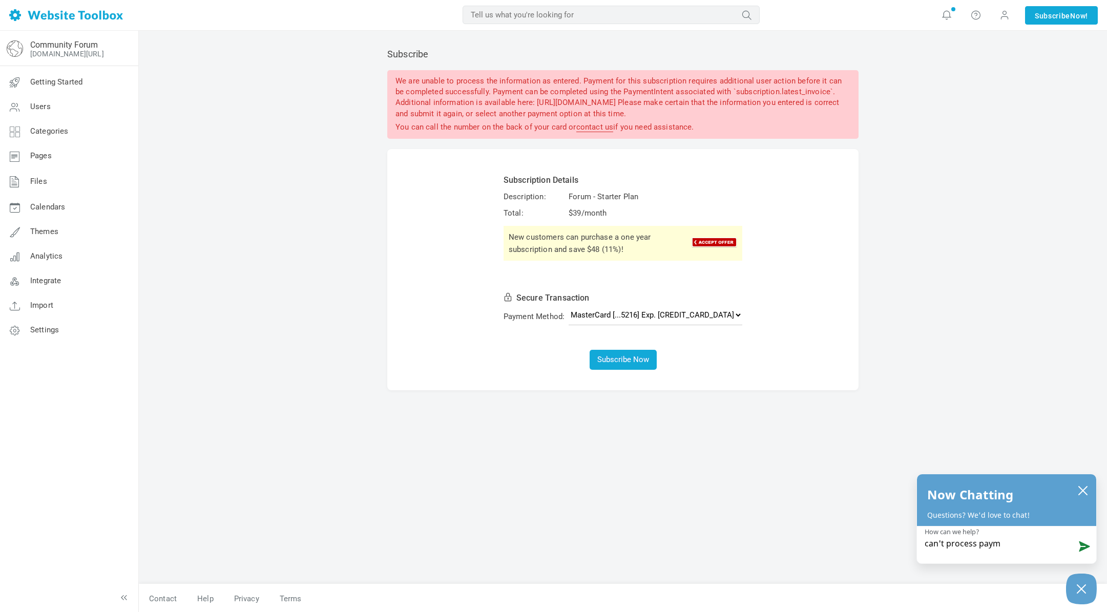
type textarea "can't process payme"
type textarea "can't process paymen"
type textarea "can't process payment"
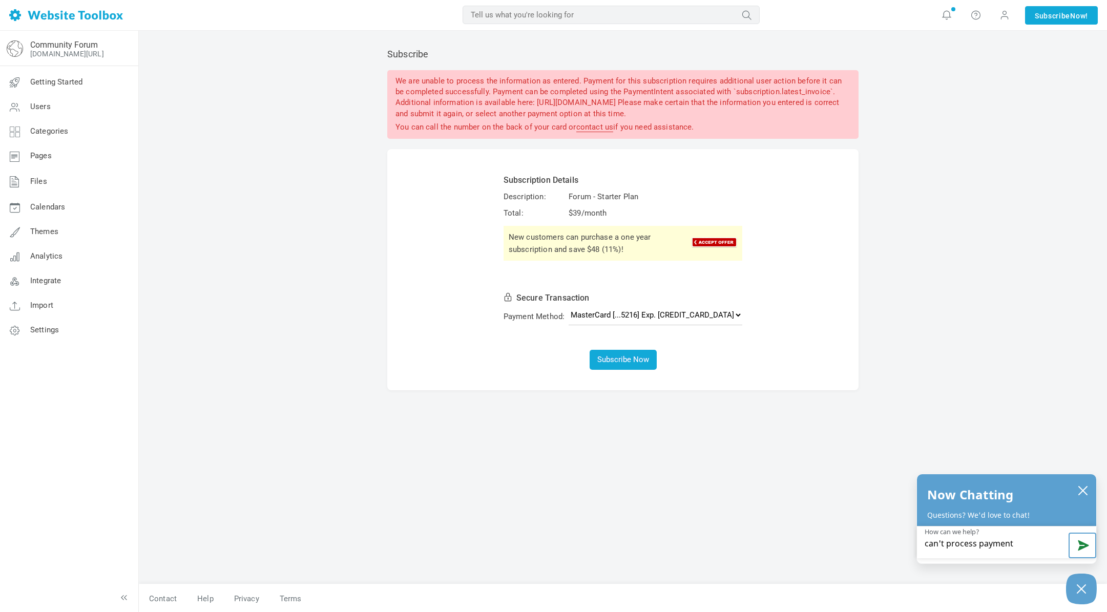
click at [1082, 545] on button "Send message" at bounding box center [1083, 546] width 28 height 26
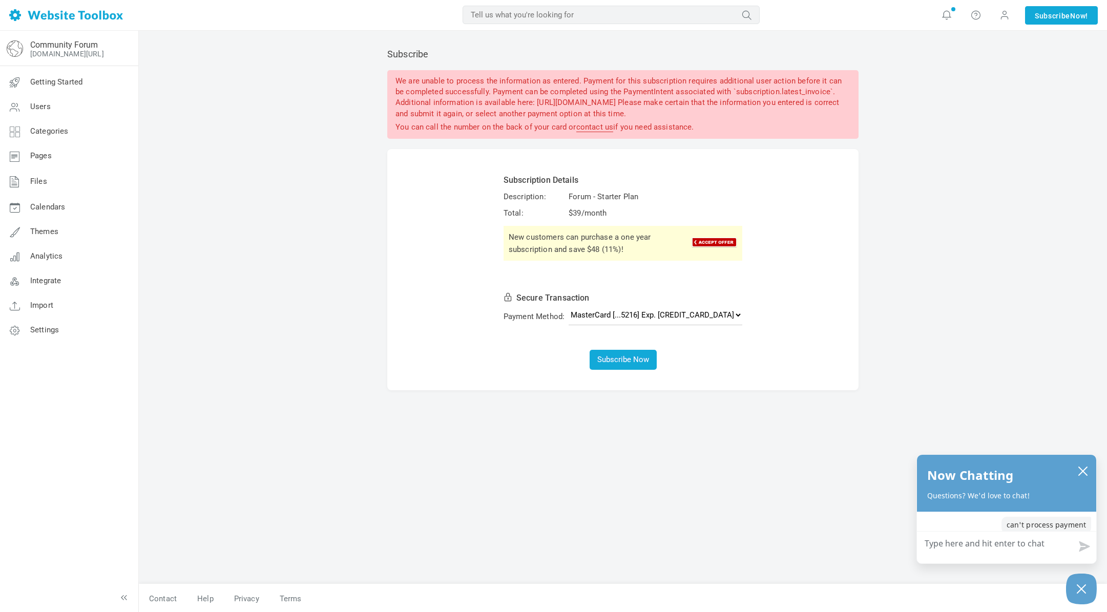
click at [1015, 543] on textarea "How can we help?" at bounding box center [1006, 545] width 179 height 27
click at [714, 315] on select "MasterCard [...5216] Exp. 04/2029 Add a new credit or debit card PayPal" at bounding box center [656, 315] width 174 height 20
click at [635, 406] on div "Subscribe We are unable to process the information as entered. Payment for this…" at bounding box center [623, 311] width 487 height 546
click at [1001, 15] on span at bounding box center [1005, 14] width 10 height 11
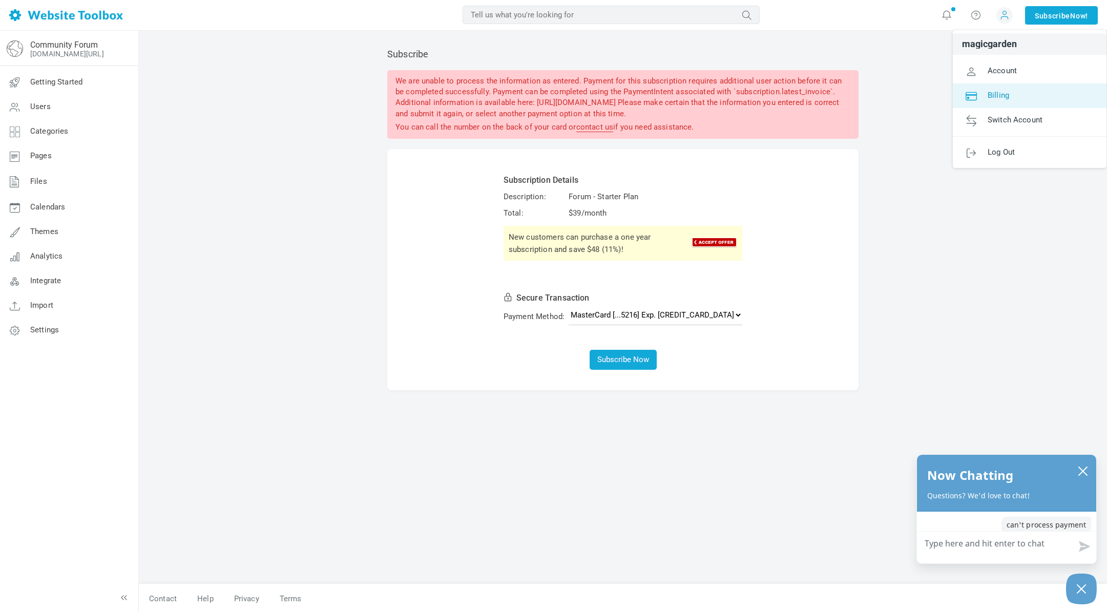
click at [1001, 95] on span "Billing" at bounding box center [999, 94] width 22 height 9
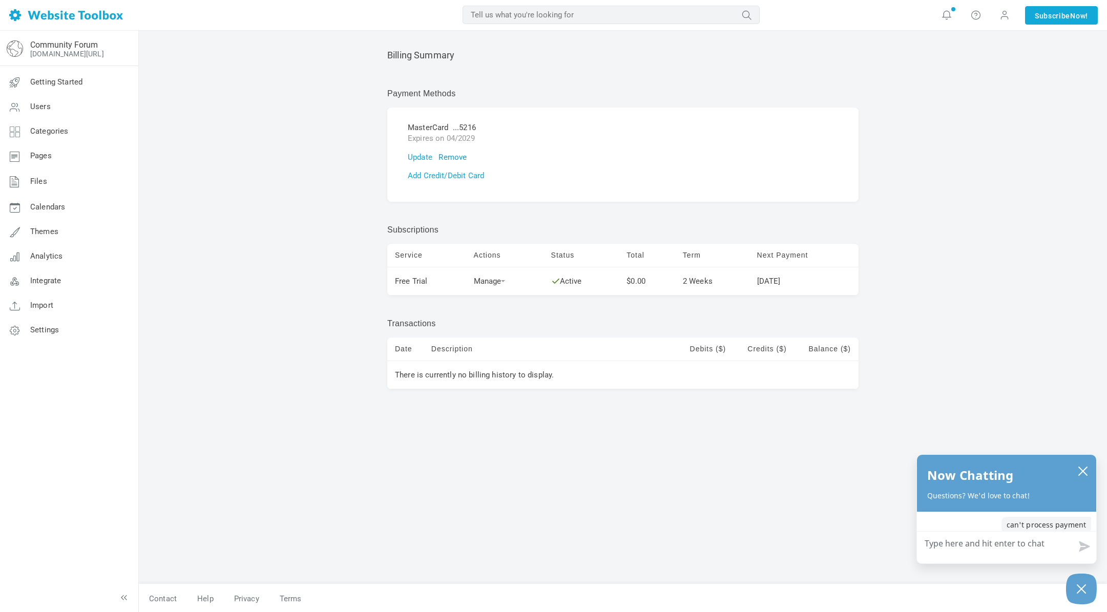
click at [450, 156] on link "Remove" at bounding box center [453, 157] width 28 height 9
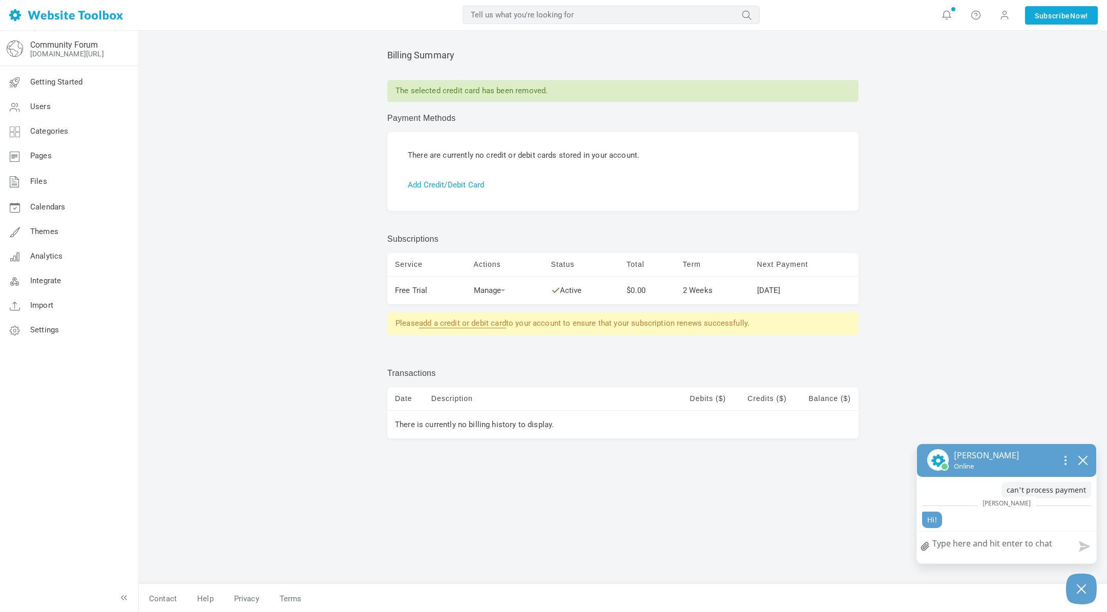
click at [981, 545] on textarea "How can we help?" at bounding box center [1006, 545] width 179 height 27
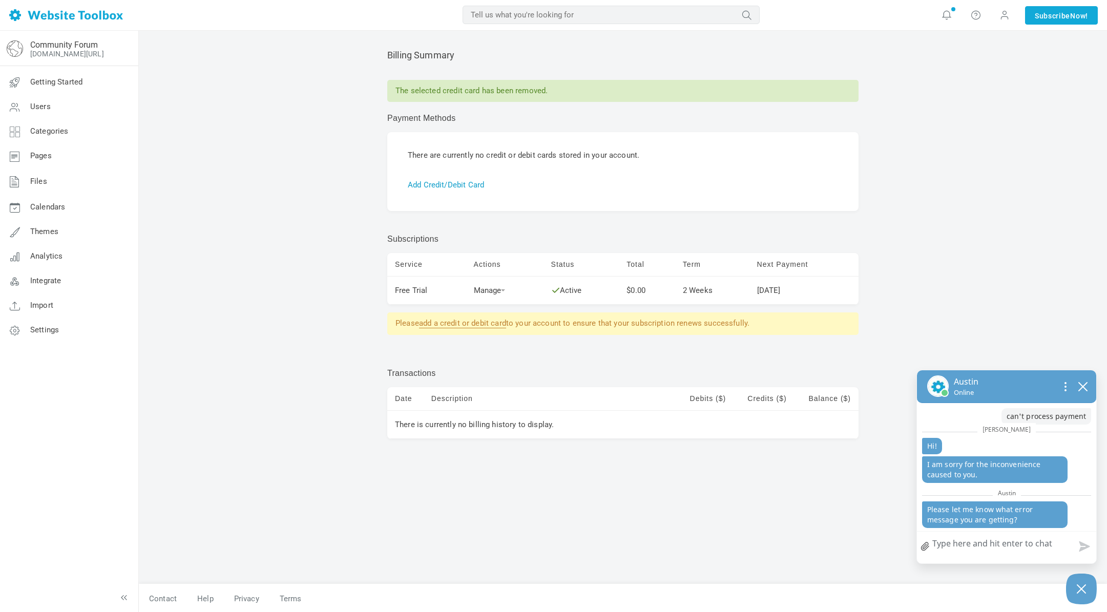
click at [459, 183] on link "Add Credit/Debit Card" at bounding box center [446, 184] width 76 height 9
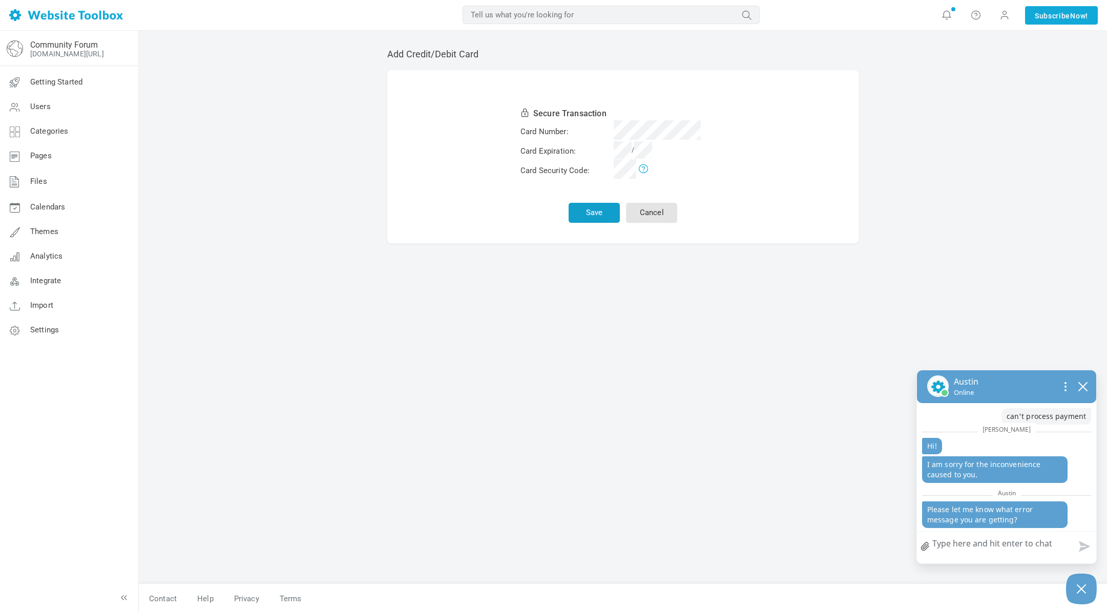
click at [591, 216] on button "Save" at bounding box center [594, 213] width 51 height 20
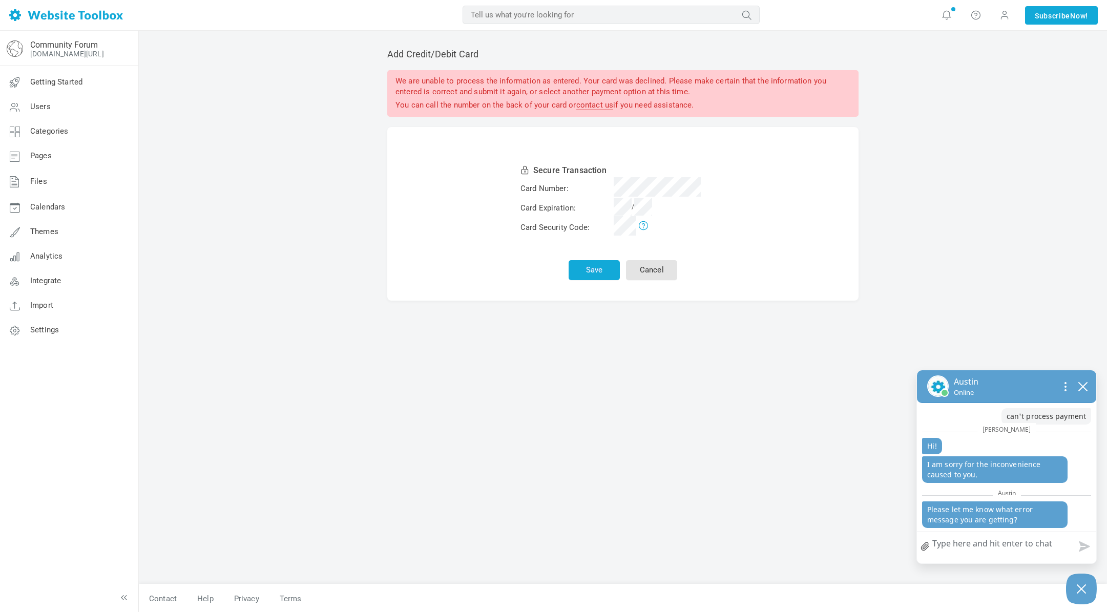
click at [961, 543] on textarea "How can we help?" at bounding box center [1006, 545] width 179 height 27
type textarea "s"
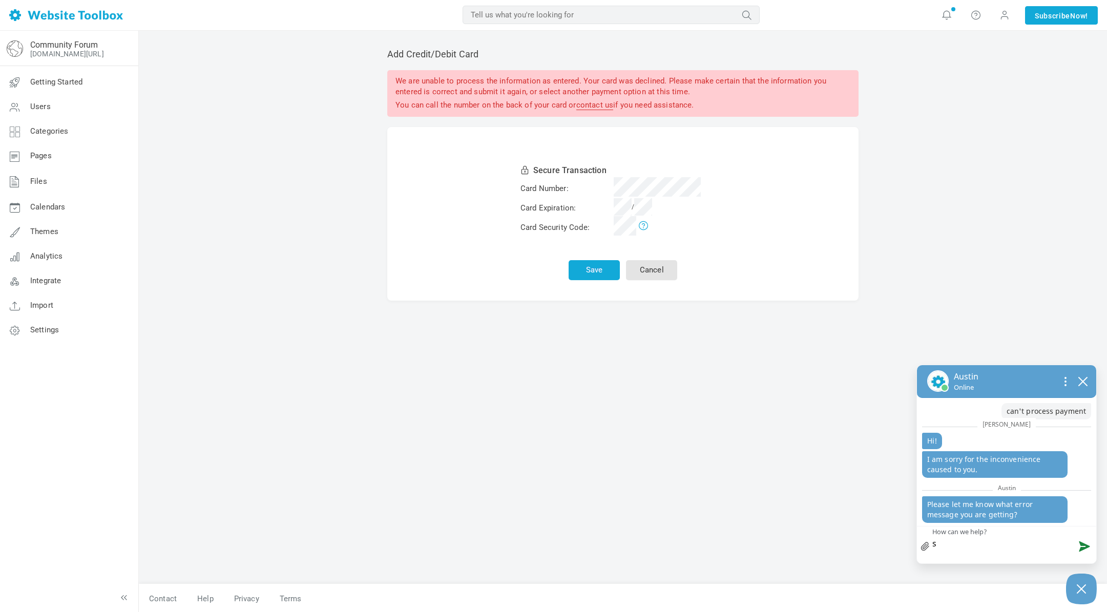
type textarea "st"
type textarea "sta"
type textarea "stan"
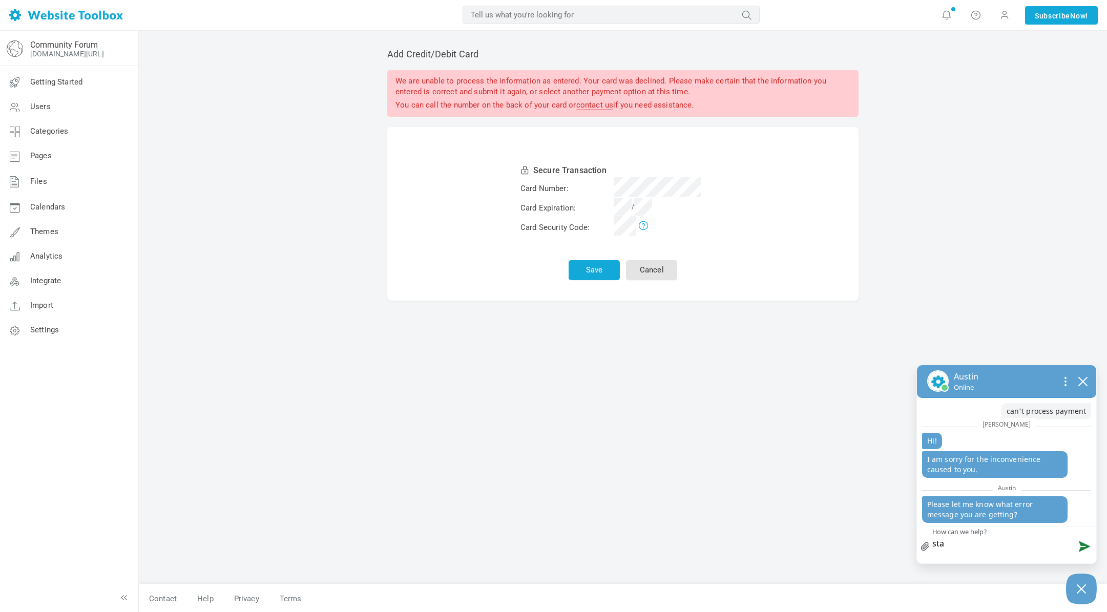
type textarea "stan"
type textarea "stand"
type textarea "standb"
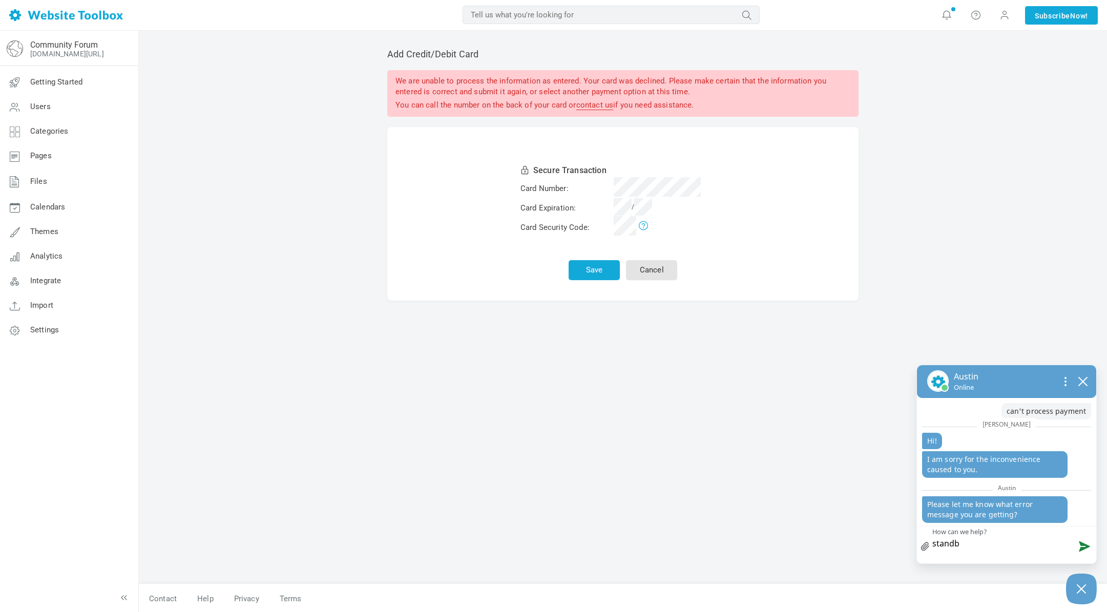
type textarea "standby"
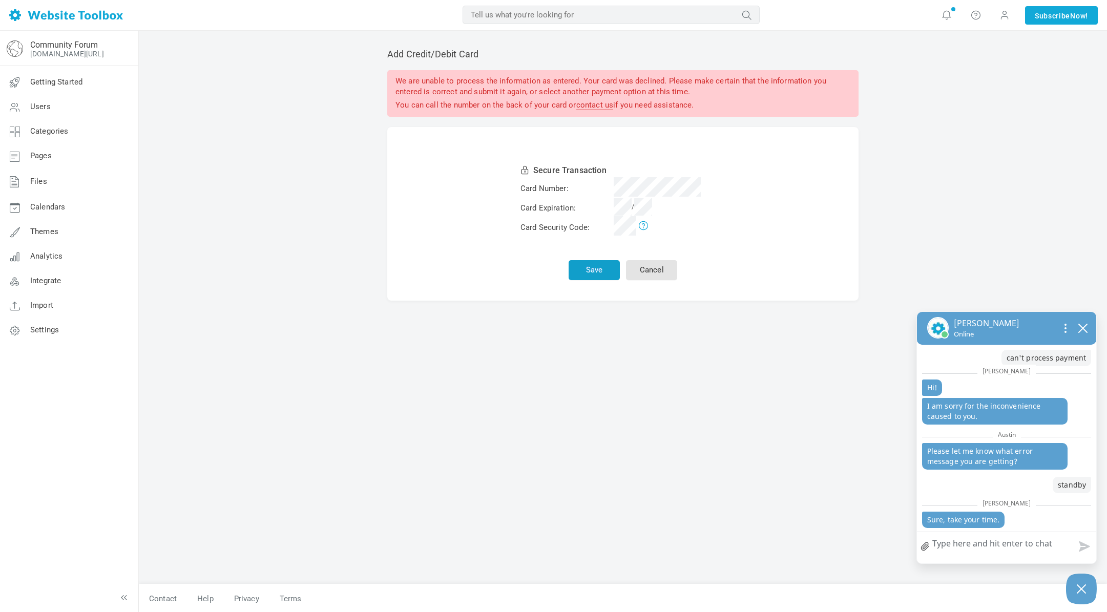
click at [587, 267] on button "Save" at bounding box center [594, 270] width 51 height 20
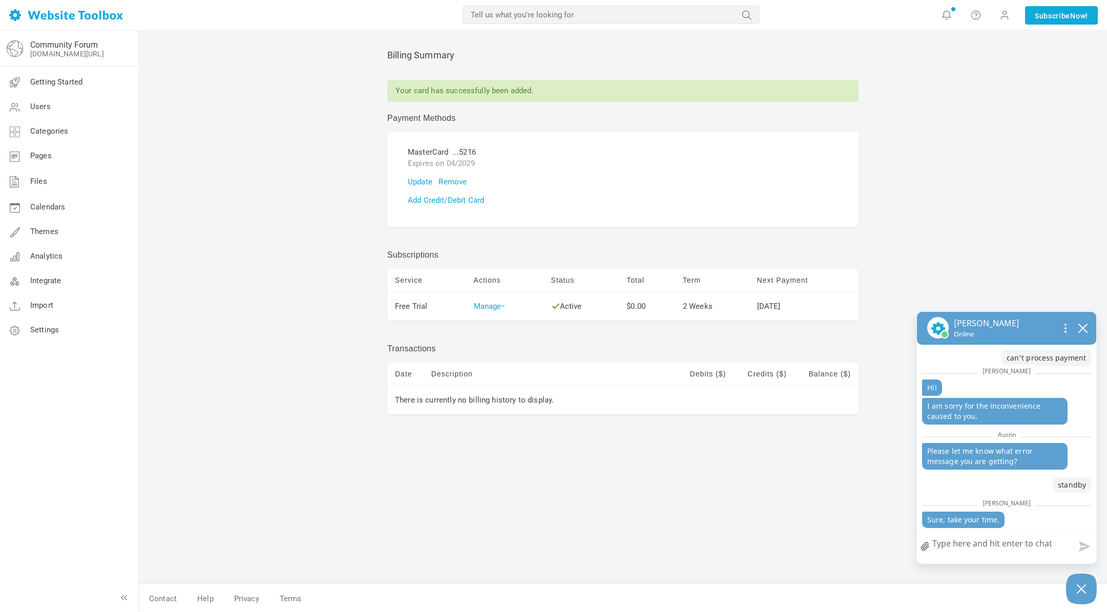
click at [505, 305] on span at bounding box center [503, 306] width 4 height 2
click at [500, 320] on link "Subscribe" at bounding box center [502, 324] width 60 height 22
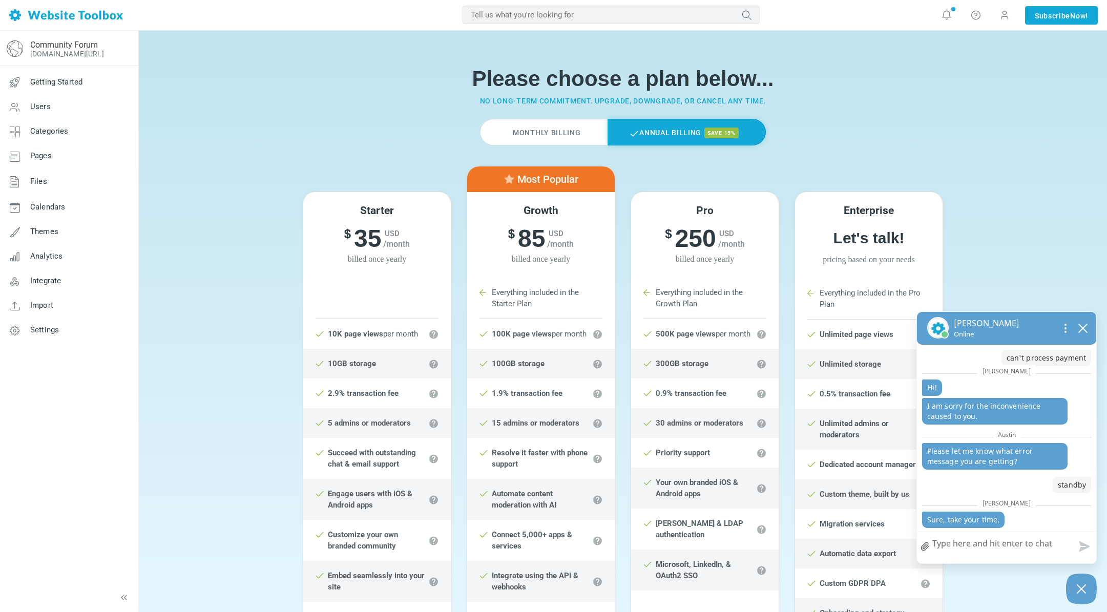
click at [542, 135] on label "Monthly Billing" at bounding box center [543, 132] width 127 height 27
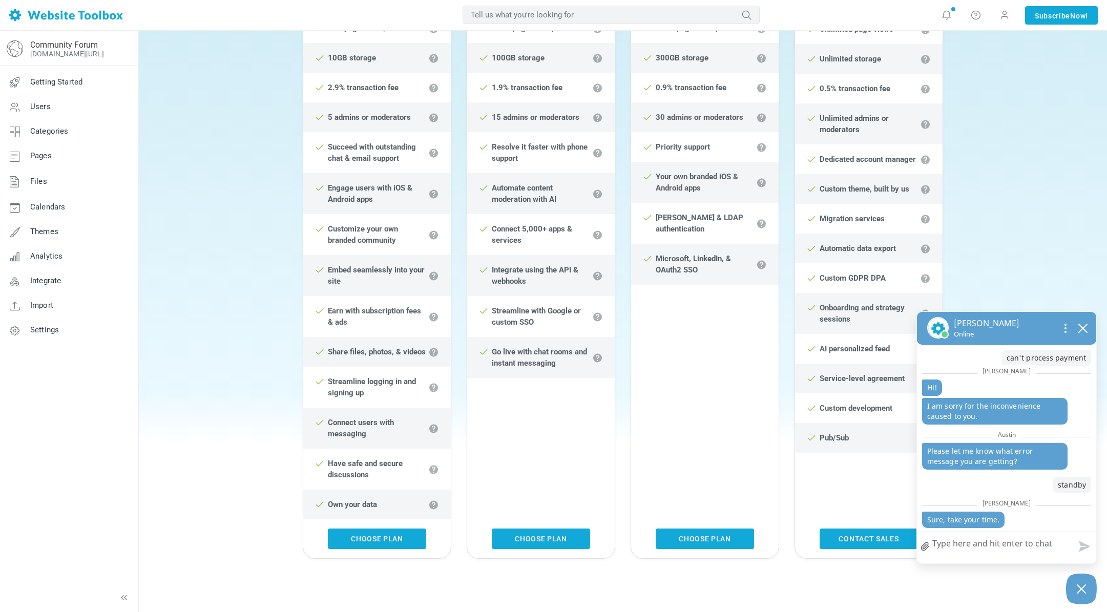
scroll to position [307, 0]
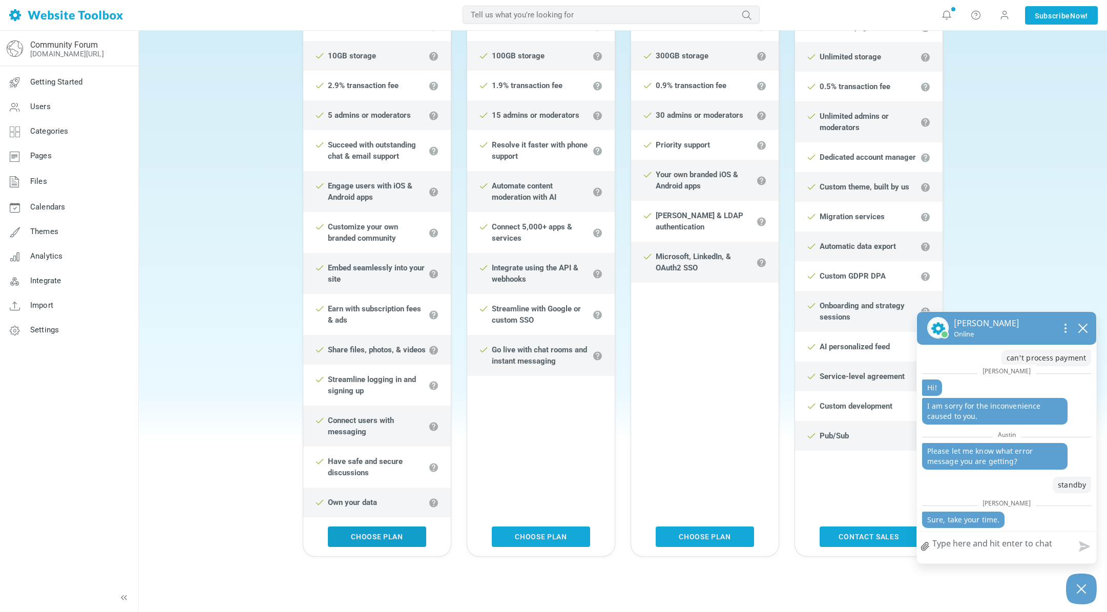
click at [378, 538] on link "Choose Plan" at bounding box center [377, 537] width 98 height 20
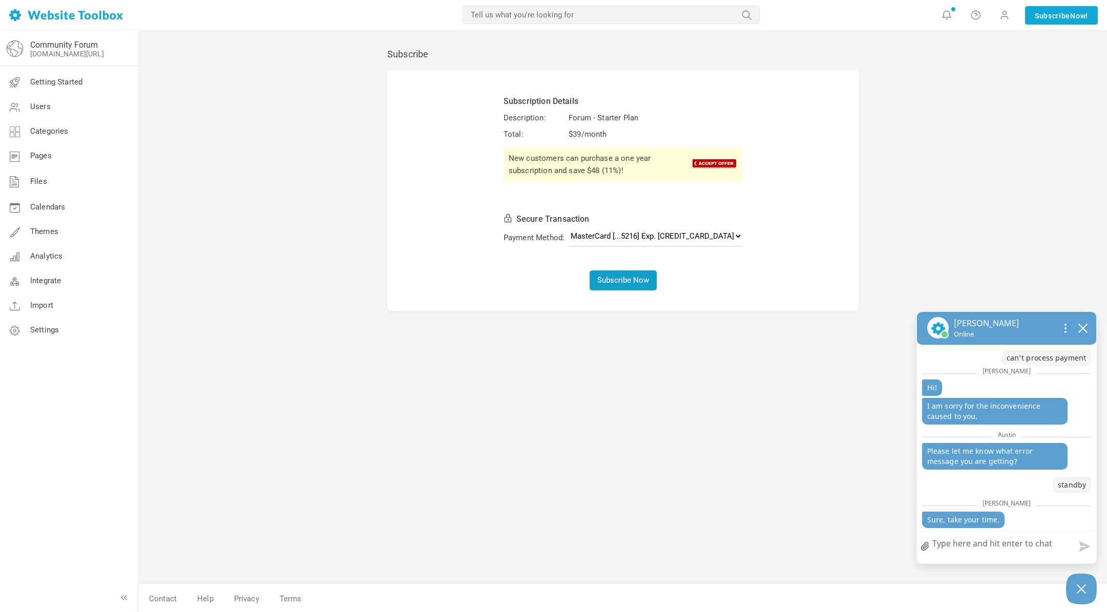
click at [624, 282] on button "Subscribe Now" at bounding box center [623, 281] width 67 height 20
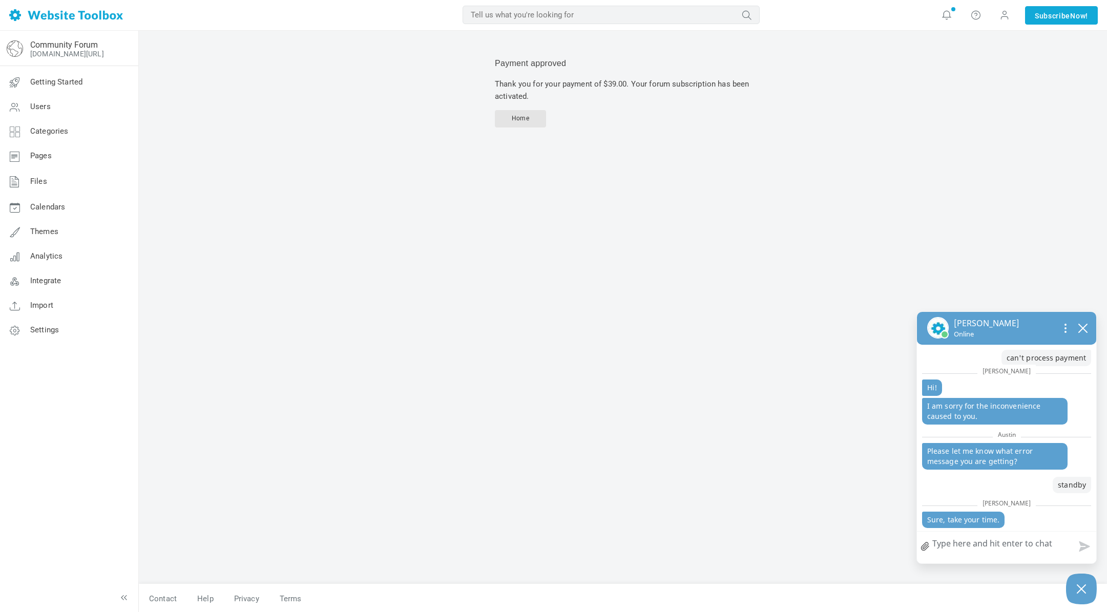
click at [976, 543] on textarea "How can we help?" at bounding box center [1006, 545] width 179 height 27
type textarea "w"
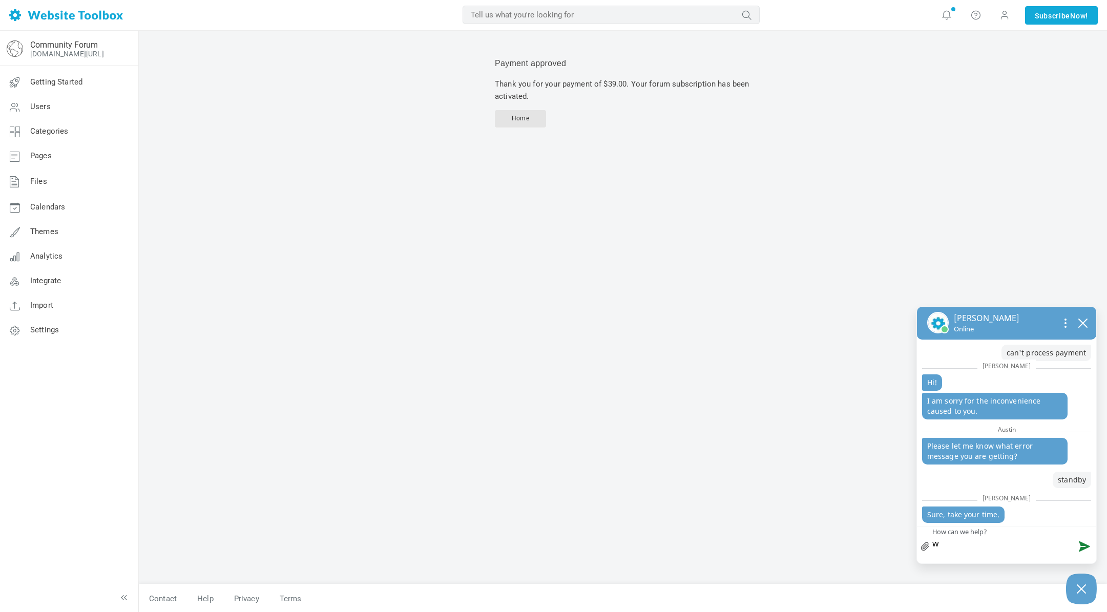
type textarea "we"
type textarea "wen"
type textarea "went"
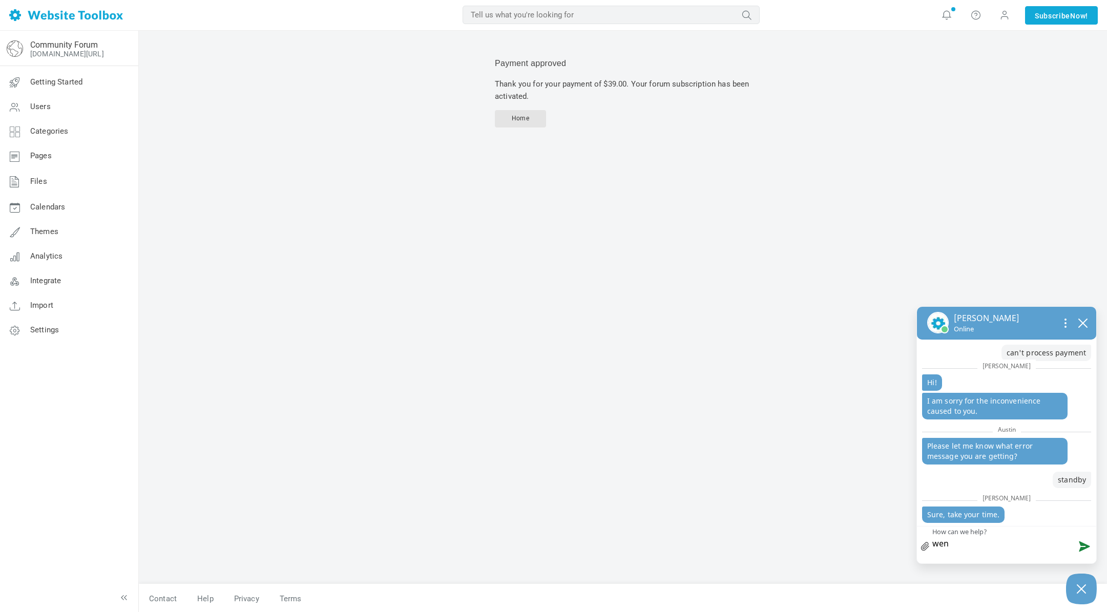
type textarea "went"
type textarea "went t"
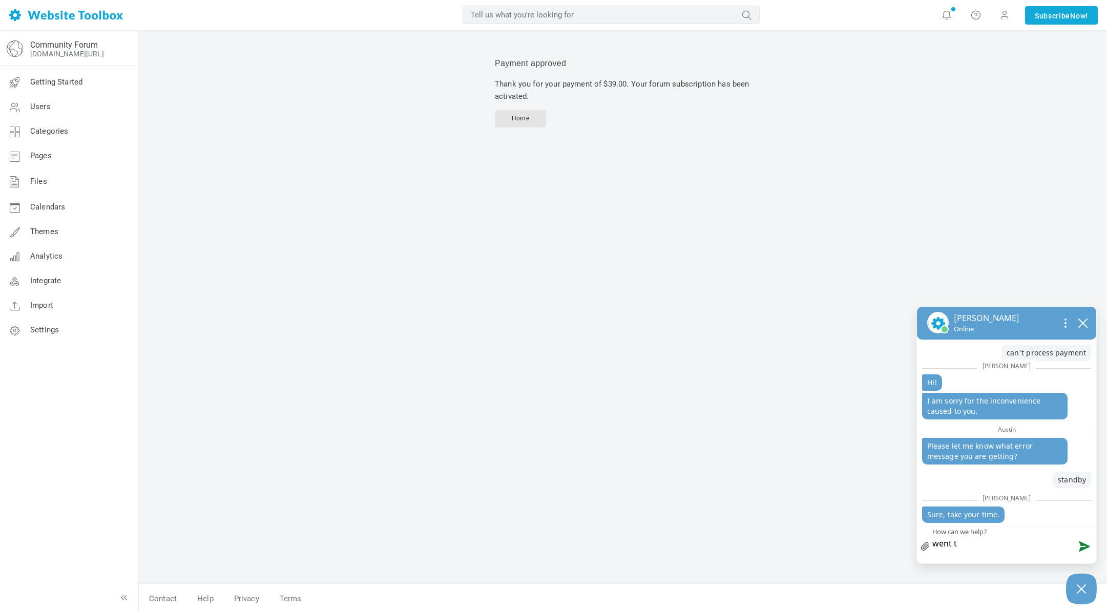
type textarea "went th"
type textarea "went thr"
type textarea "went thro"
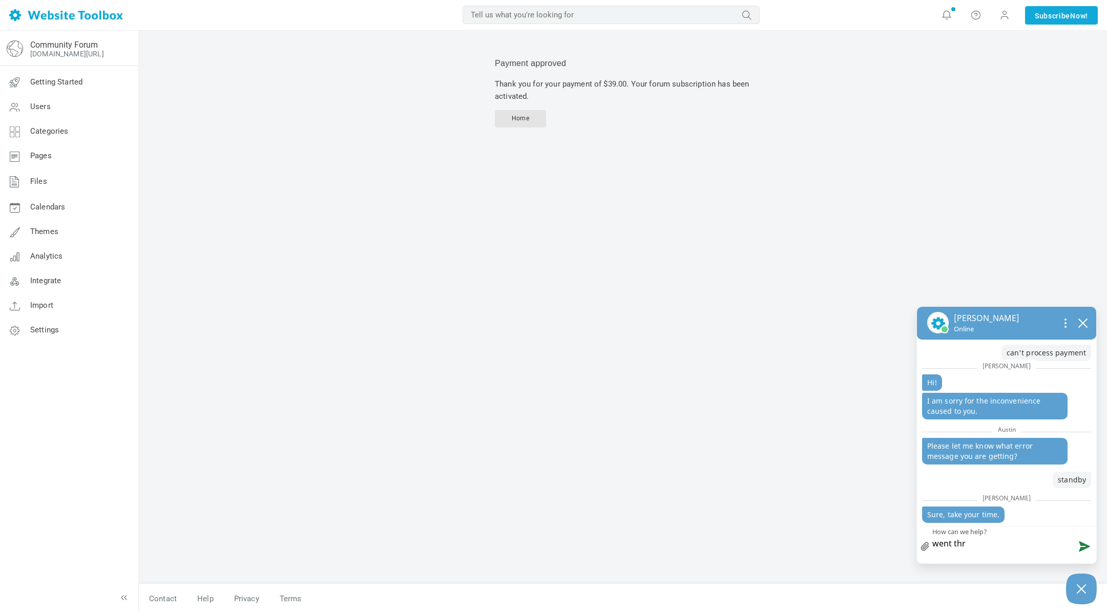
type textarea "went thro"
type textarea "went throu"
type textarea "went throug"
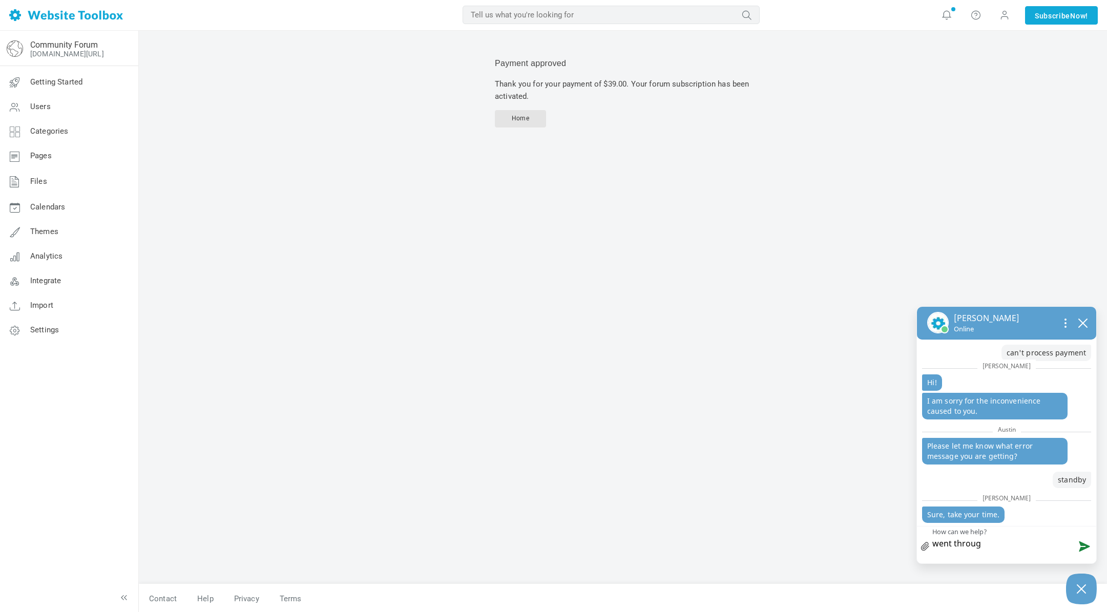
type textarea "went through"
type textarea "went through."
type textarea "went through.."
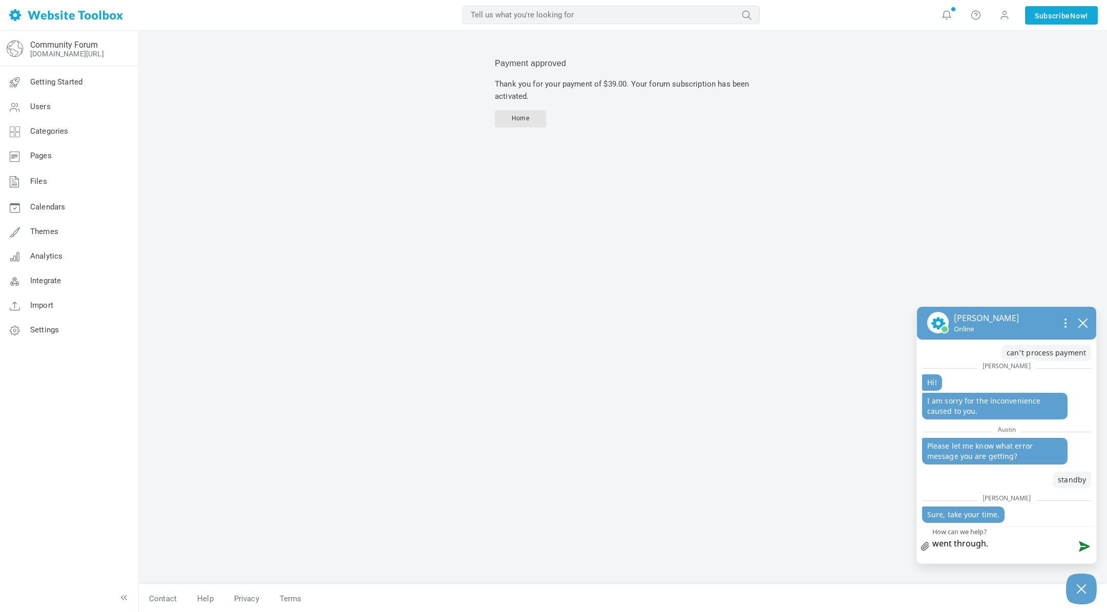
type textarea "went through.."
type textarea "went through..."
type textarea "went through...m"
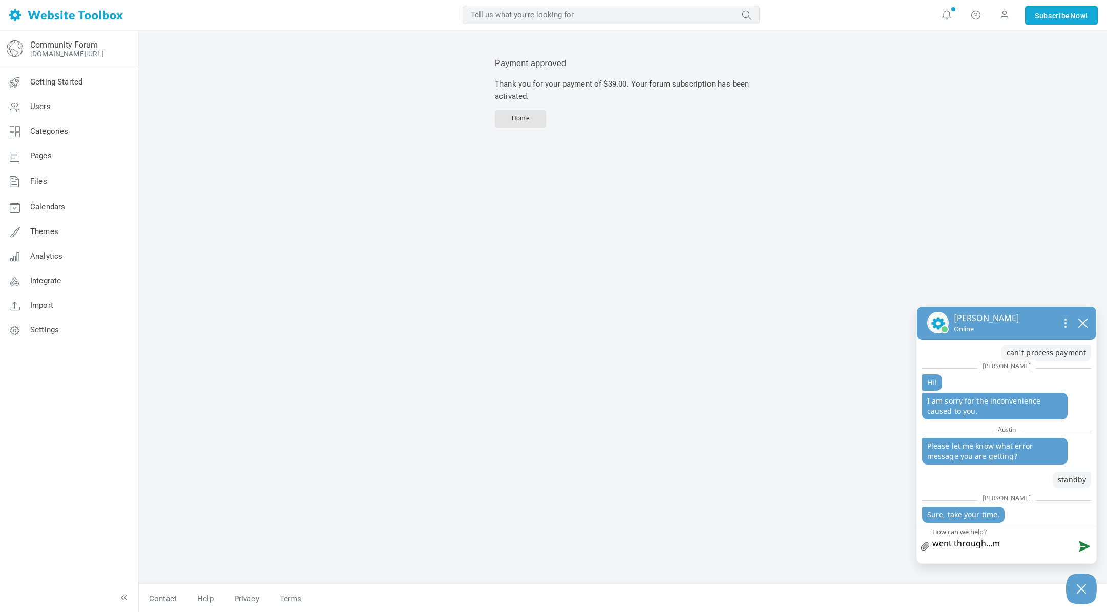
type textarea "went through...mi"
type textarea "went through...mig"
type textarea "went through...migh"
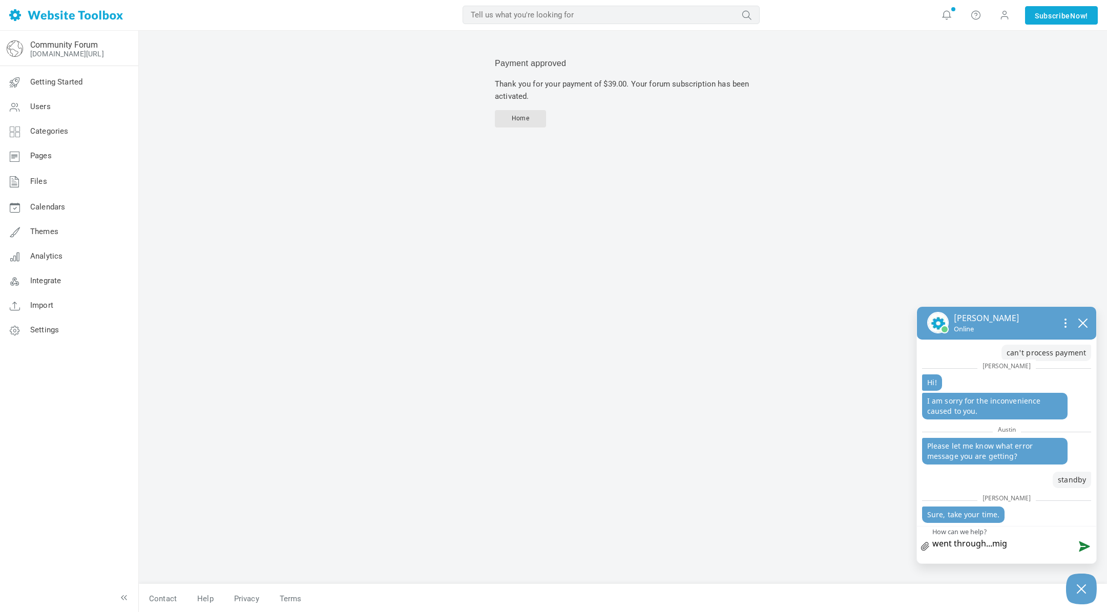
type textarea "went through...migh"
type textarea "went through...might"
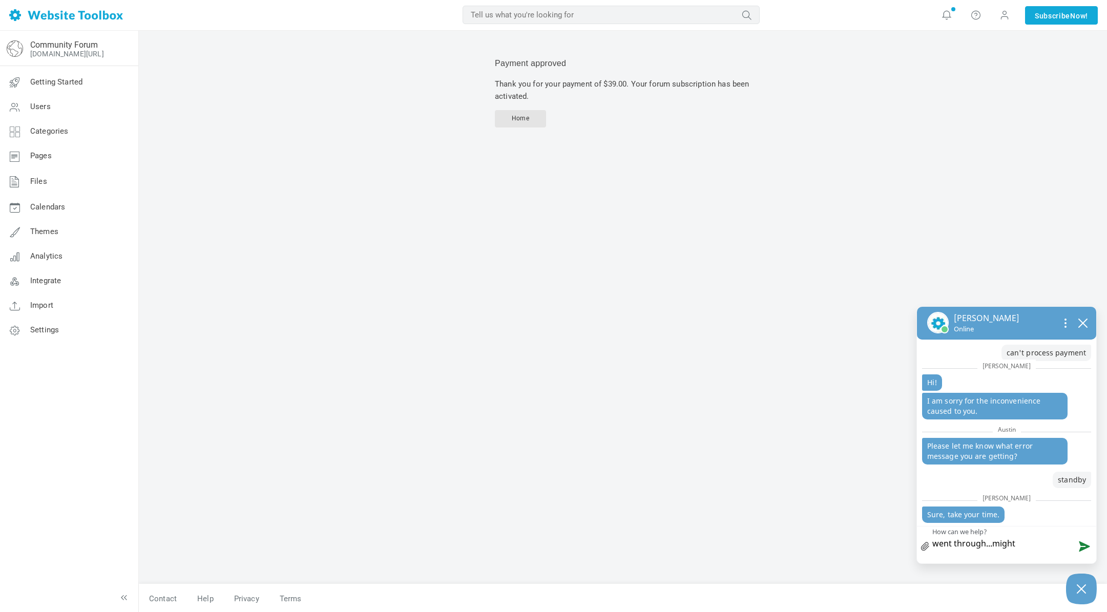
type textarea "went through...might h"
type textarea "went through...might ha"
type textarea "went through...might hav"
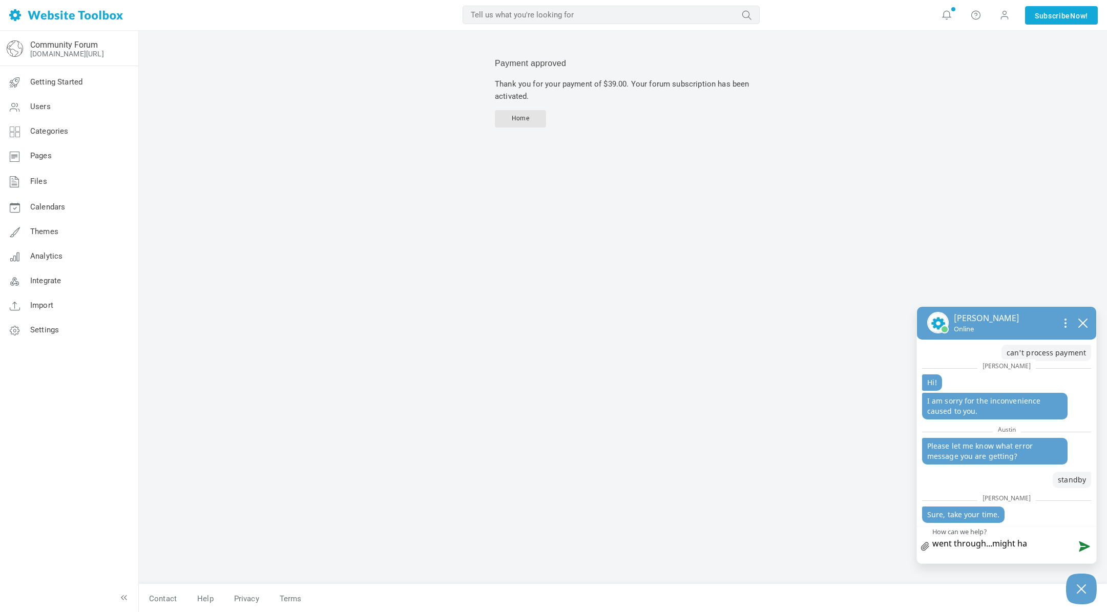
type textarea "went through...might hav"
type textarea "went through...might have"
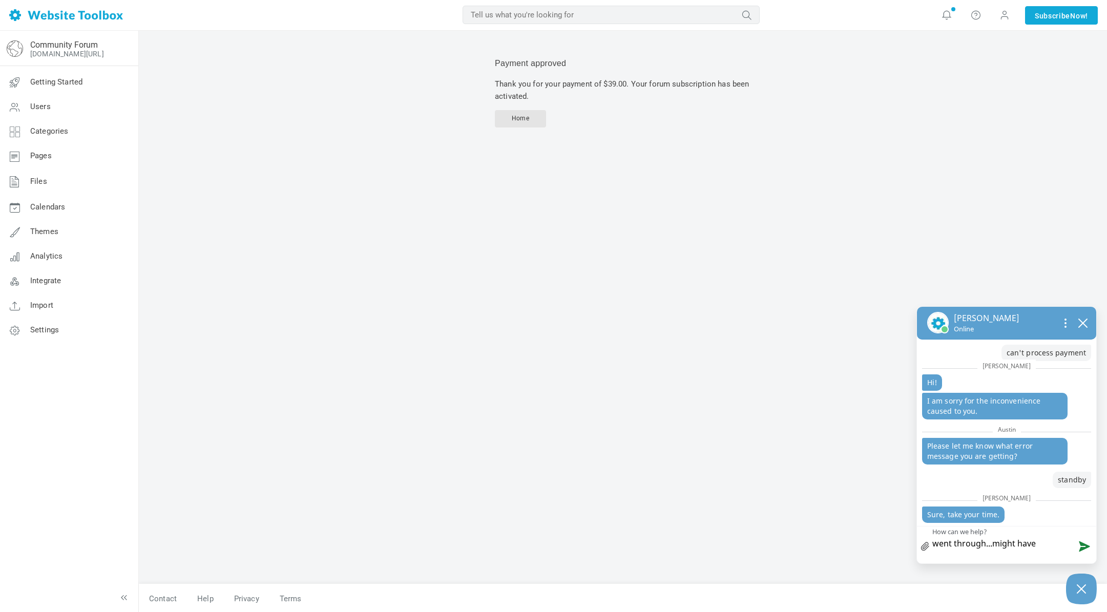
type textarea "went through...might have b"
type textarea "went through...might have be"
type textarea "went through...might have bee"
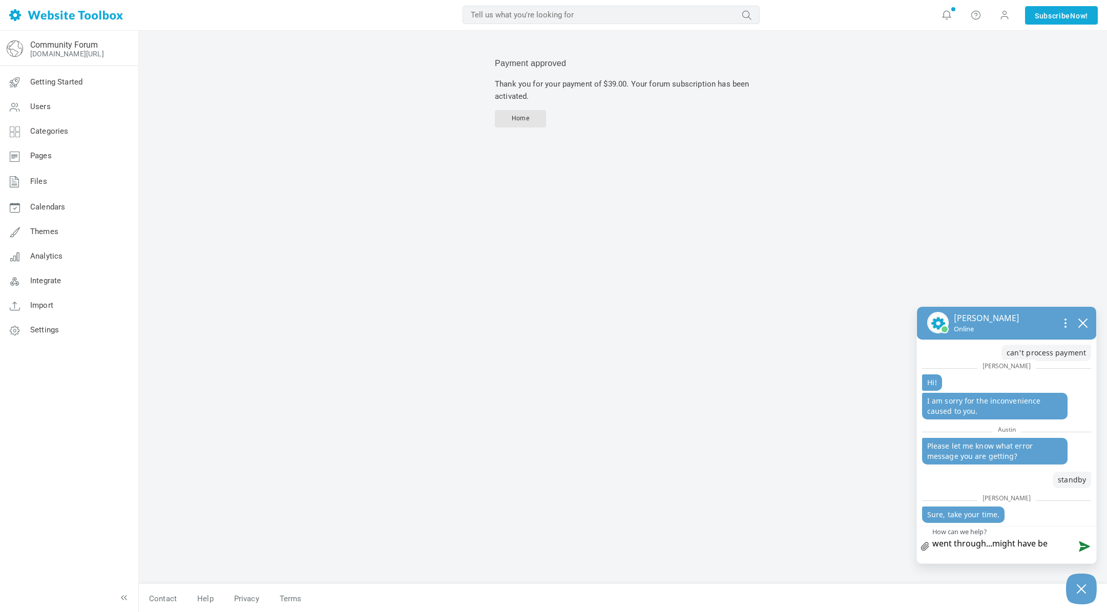
type textarea "went through...might have bee"
type textarea "went through...might have been"
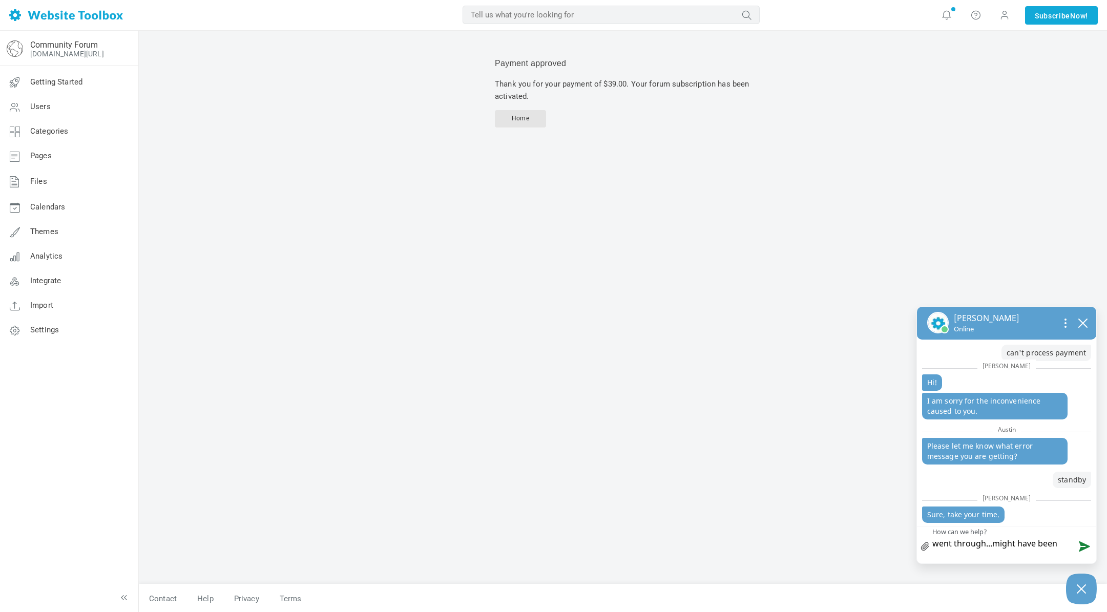
type textarea "went through...might have been a"
type textarea "went through...might have been a f"
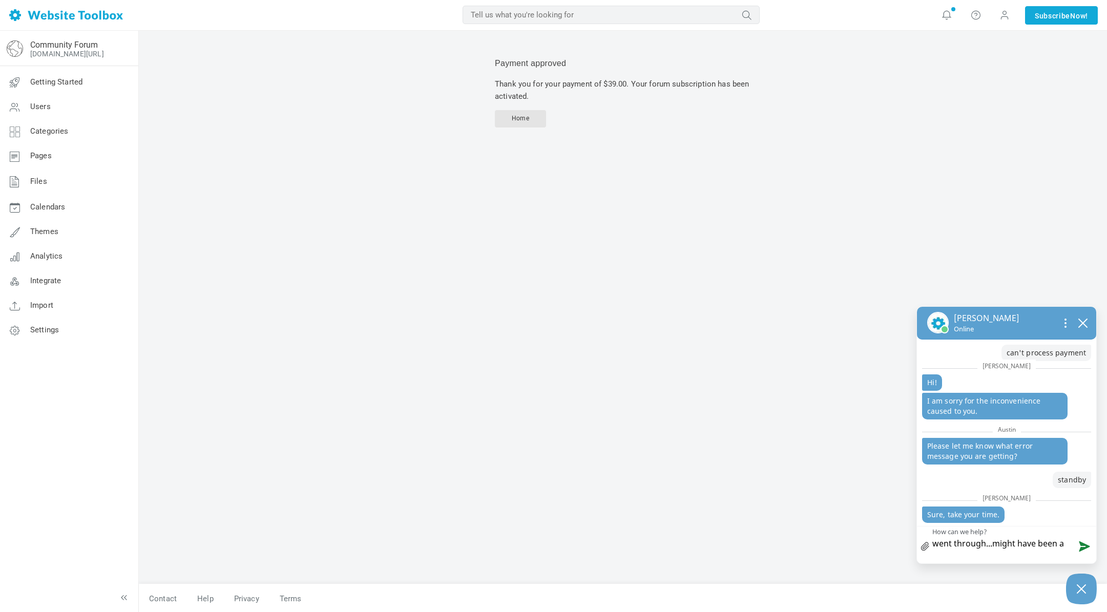
type textarea "went through...might have been a f"
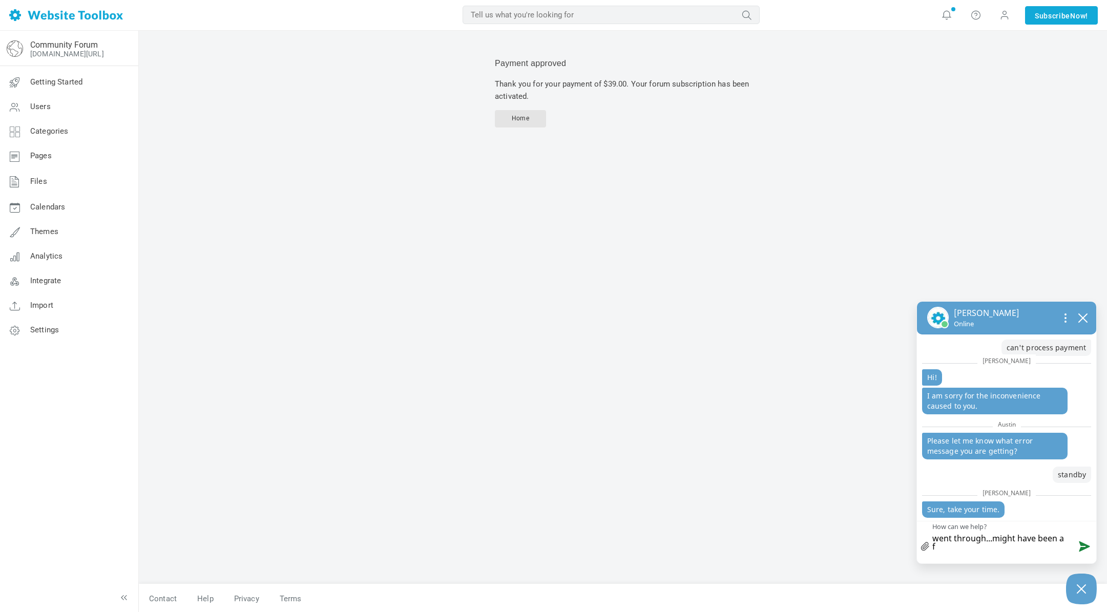
type textarea "went through...might have been a fr"
type textarea "went through...might have been a fra"
type textarea "went through...might have been a frau"
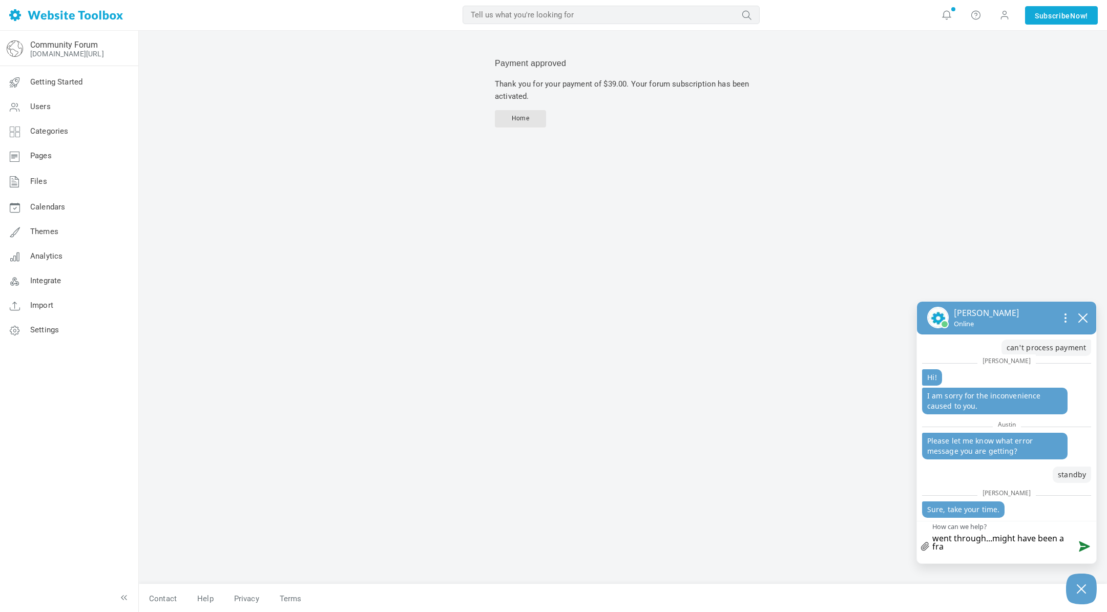
type textarea "went through...might have been a frau"
type textarea "went through...might have been a fraud"
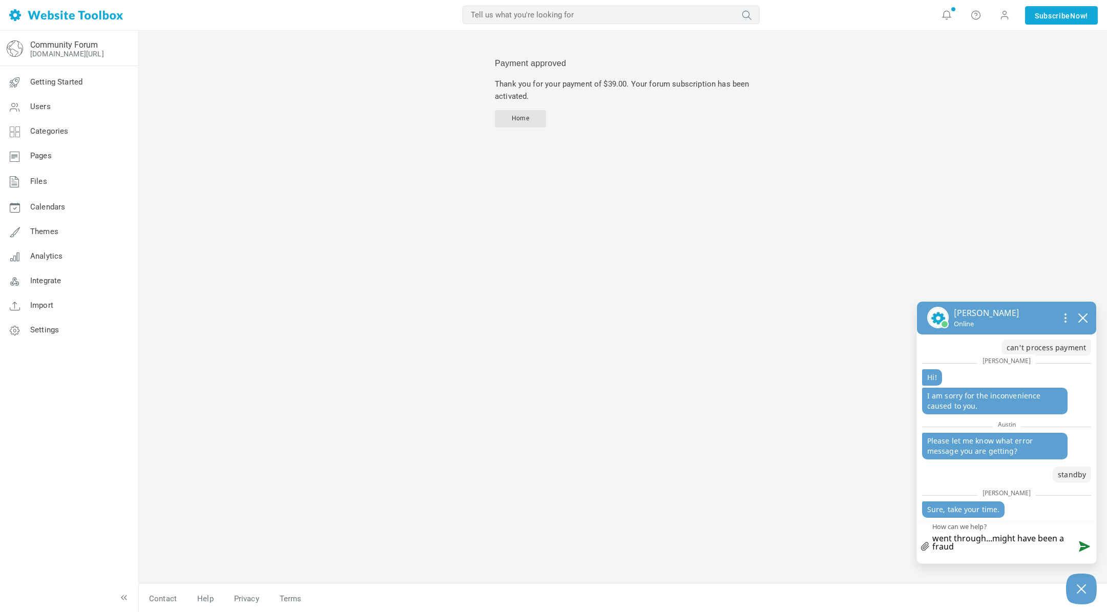
type textarea "went through...might have been a fraud a"
type textarea "went through...might have been a fraud al"
type textarea "went through...might have been a fraud ale"
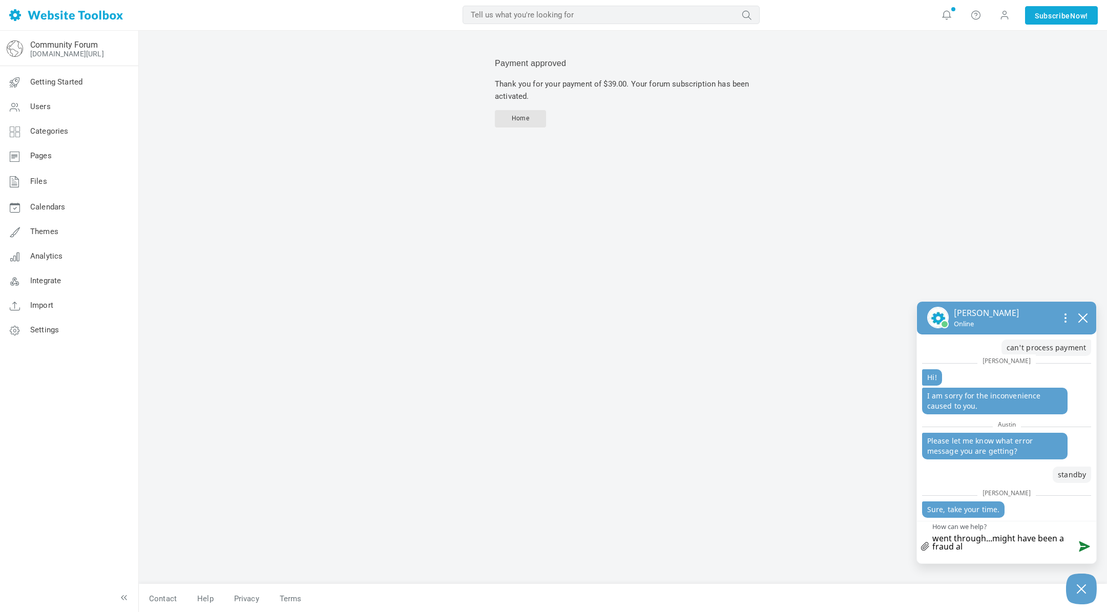
type textarea "went through...might have been a fraud ale"
type textarea "went through...might have been a fraud alee"
type textarea "went through...might have been a fraud aleet"
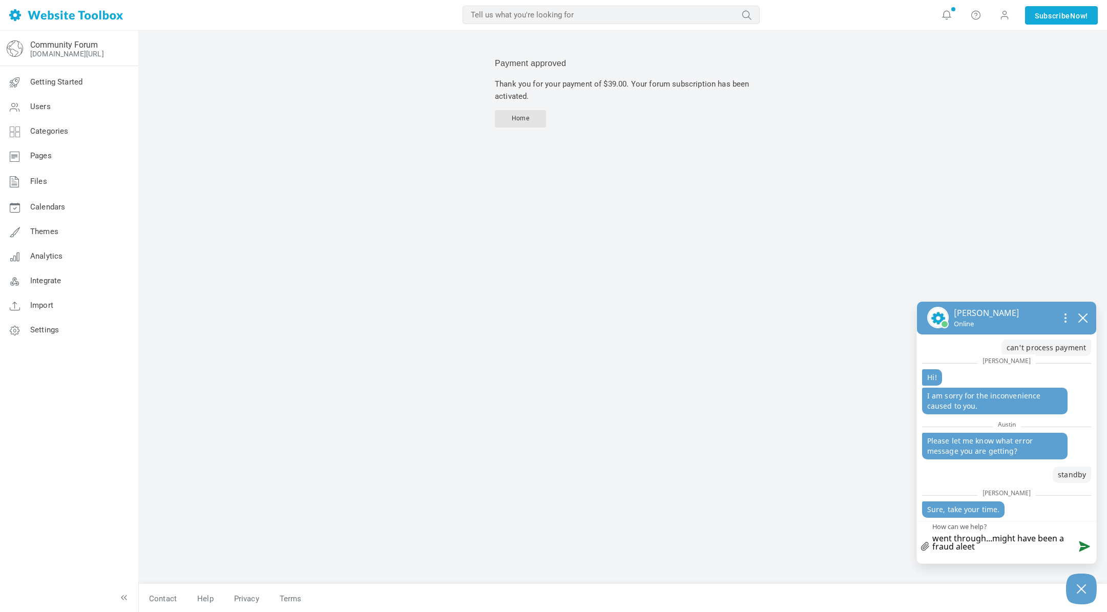
type textarea "went through...might have been a fraud aleet"
type textarea "went through...might have been a fraud aleet a"
type textarea "went through...might have been a fraud aleet at"
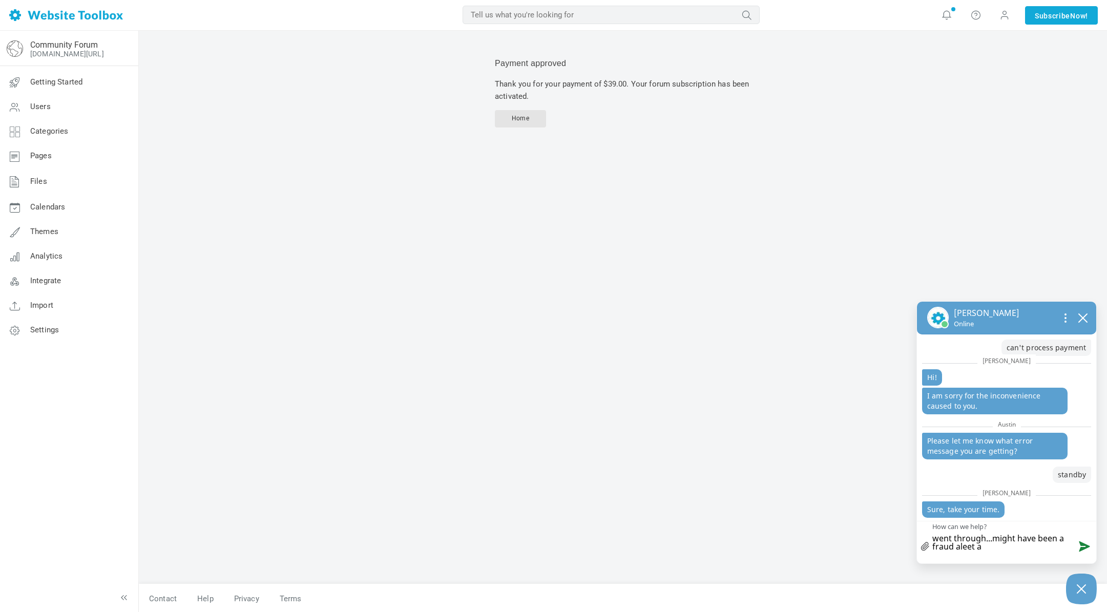
type textarea "went through...might have been a fraud aleet at"
type textarea "went through...might have been a fraud aleet at m"
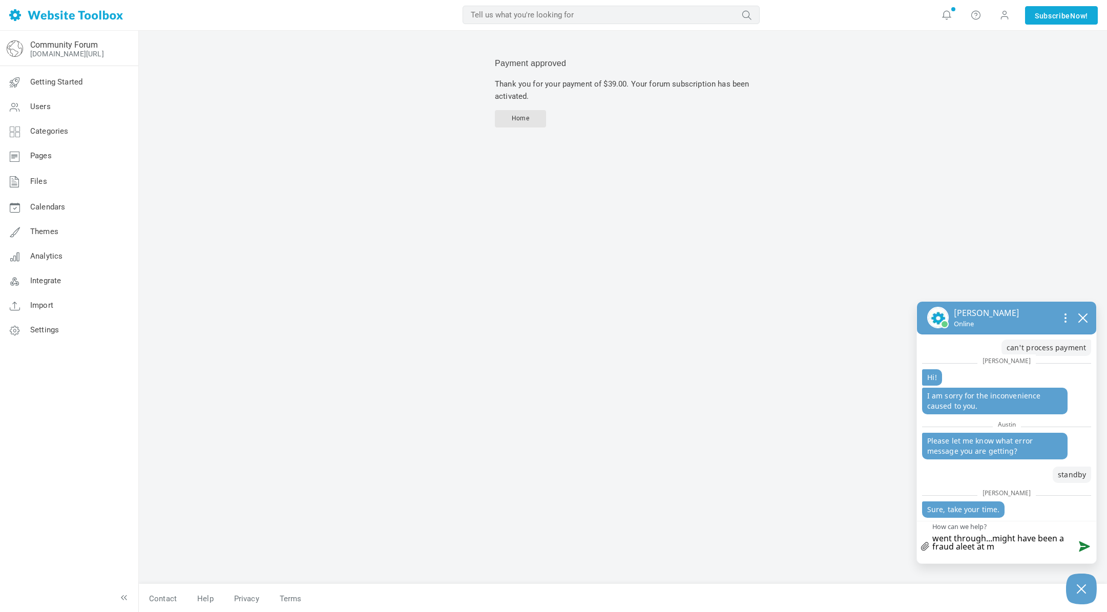
type textarea "went through...might have been a fraud aleet at my"
type textarea "went through...might have been a fraud aleet at my b"
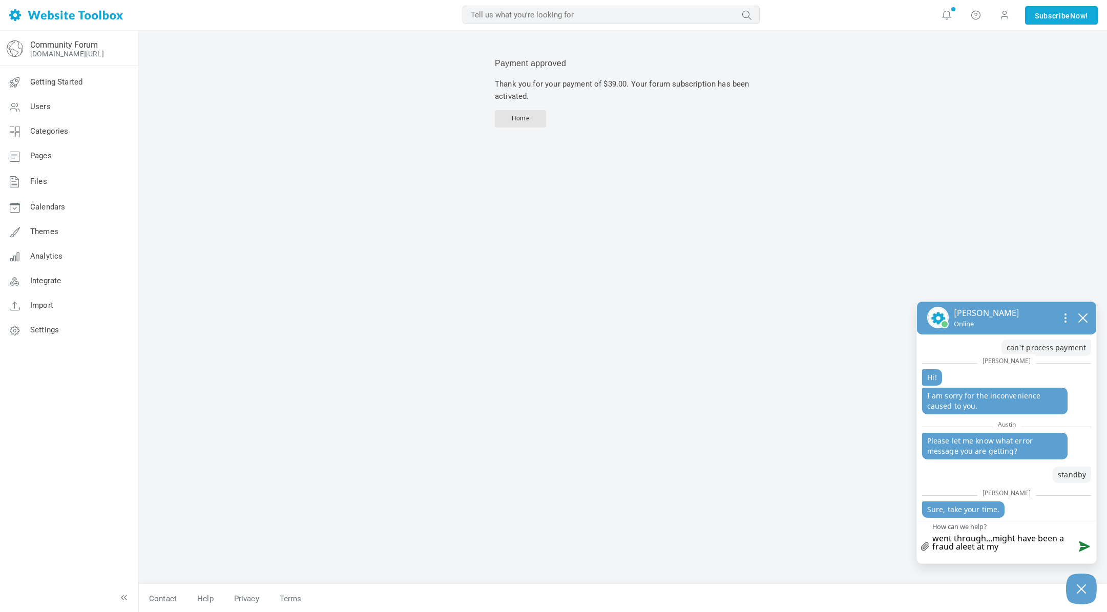
type textarea "went through...might have been a fraud aleet at my b"
type textarea "went through...might have been a fraud aleet at my ba"
type textarea "went through...might have been a fraud aleet at my ban"
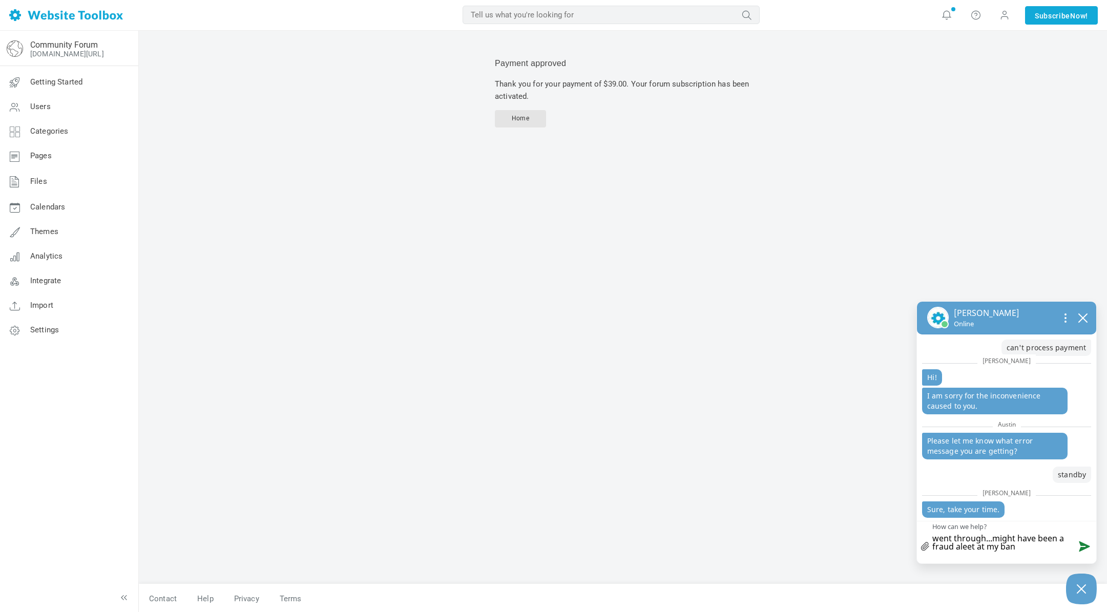
type textarea "went through...might have been a fraud aleet at my bank"
type textarea "went through...might have been a fraud alet at my bank"
type textarea "went through...might have been a fraud alert at my bank"
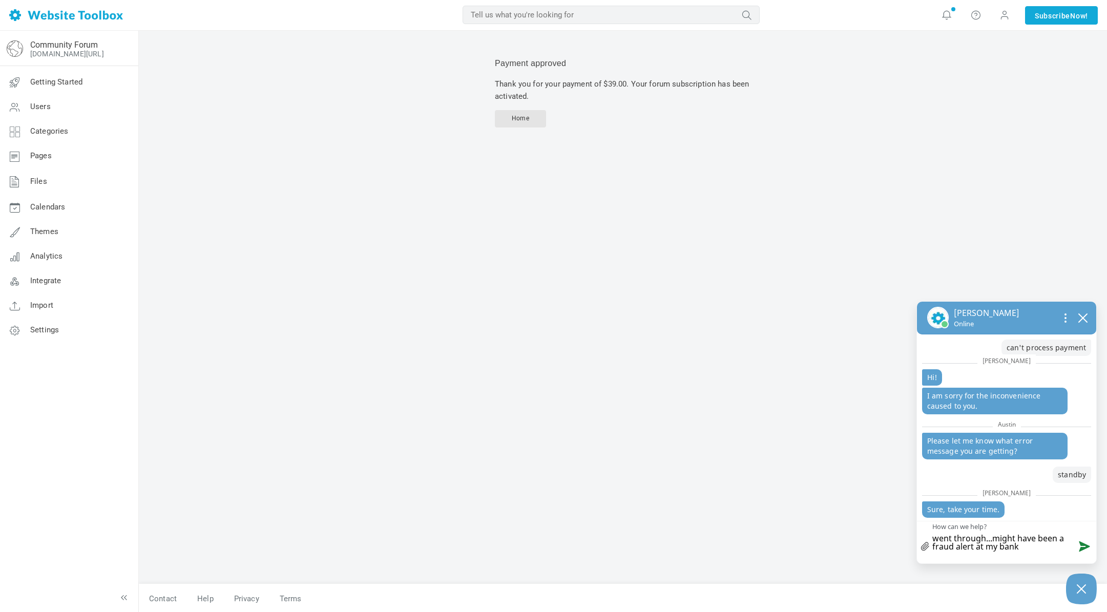
type textarea "went through...might have been a fraud alert at my bank"
click at [1090, 546] on button "Send message" at bounding box center [1083, 546] width 28 height 26
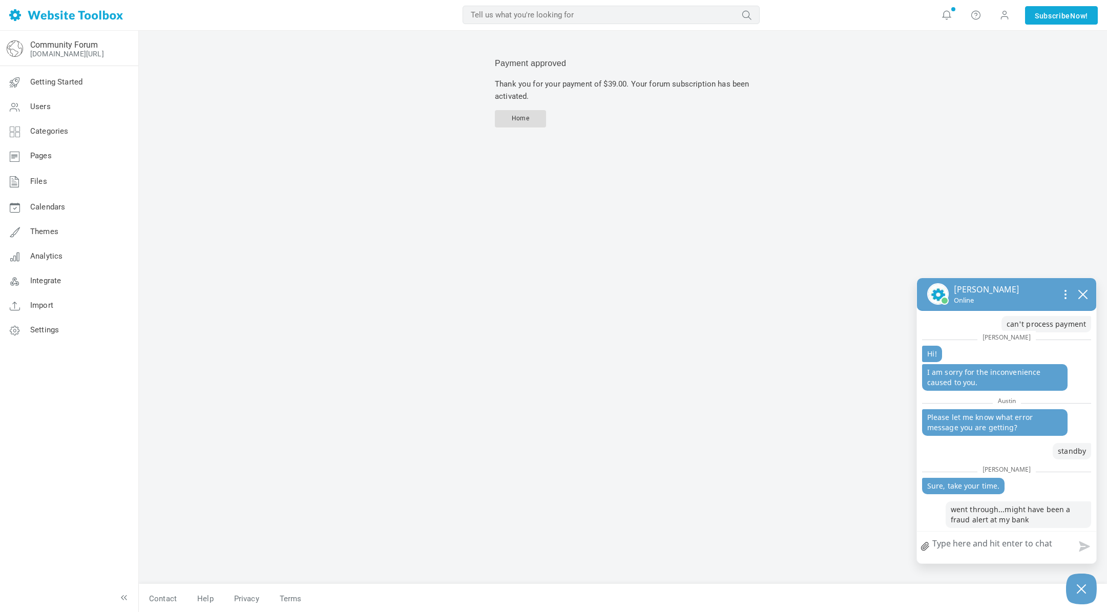
click at [523, 117] on span "Home" at bounding box center [520, 118] width 17 height 7
